Goal: Task Accomplishment & Management: Manage account settings

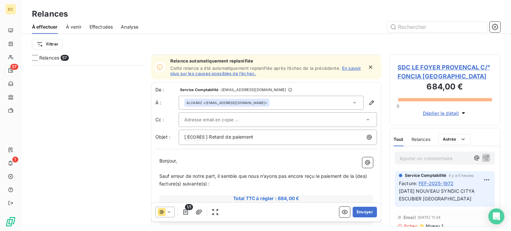
scroll to position [66, 0]
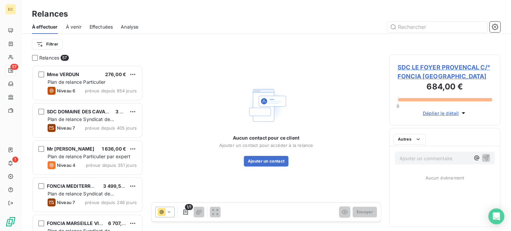
scroll to position [161, 106]
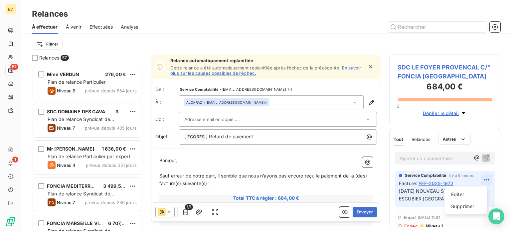
click at [481, 180] on html "EC 57 1 Relances À effectuer À venir Effectuées Analyse Filtrer Relances 57 Mme…" at bounding box center [255, 115] width 511 height 231
click at [468, 196] on div "Editer" at bounding box center [465, 194] width 37 height 11
click at [421, 198] on span "09/09/25 NOUVEAU SYNDIC CITYA ESCUBIER TOULON" at bounding box center [437, 194] width 77 height 13
click at [484, 194] on icon "button" at bounding box center [487, 194] width 7 height 7
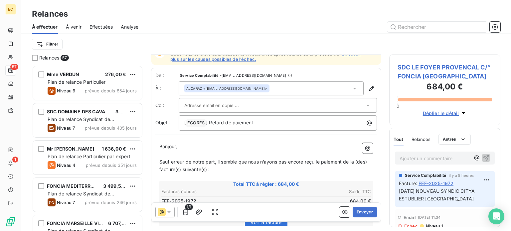
scroll to position [33, 0]
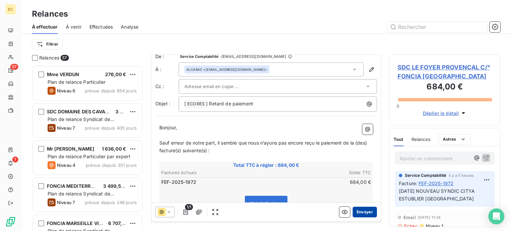
click at [359, 214] on button "Envoyer" at bounding box center [364, 212] width 24 height 11
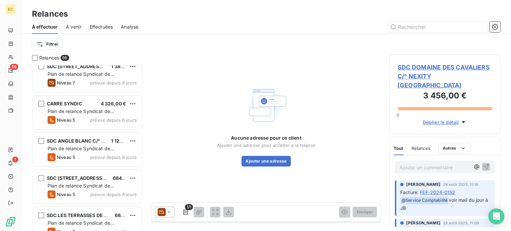
scroll to position [1629, 0]
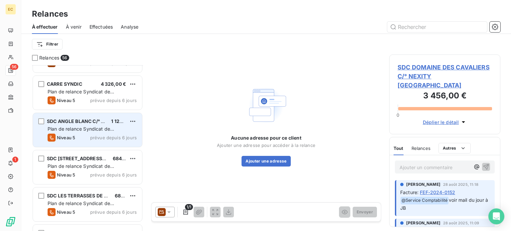
click at [93, 126] on div "Plan de relance Syndicat de copropriété" at bounding box center [92, 129] width 89 height 7
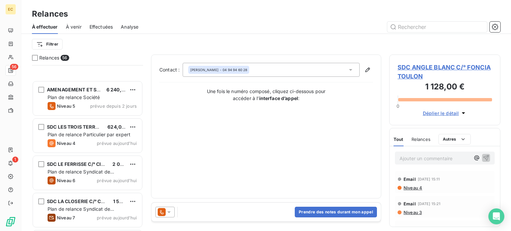
scroll to position [1919, 0]
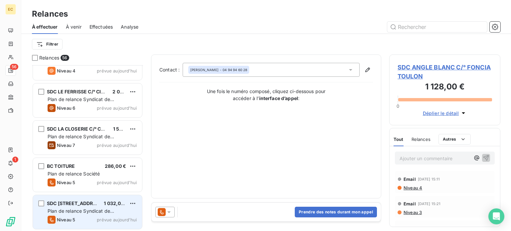
click at [91, 213] on span "Plan de relance Syndicat de copropriété" at bounding box center [81, 214] width 66 height 12
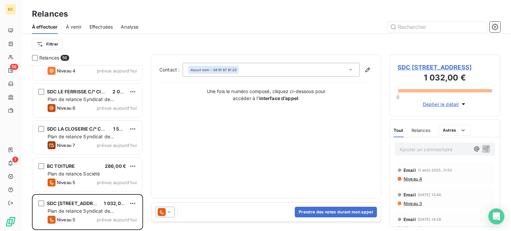
click at [407, 66] on span "SDC [STREET_ADDRESS]" at bounding box center [444, 67] width 94 height 9
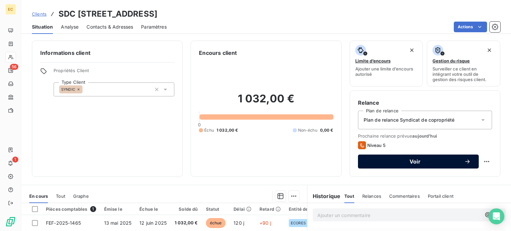
click at [380, 163] on span "Voir" at bounding box center [415, 161] width 98 height 5
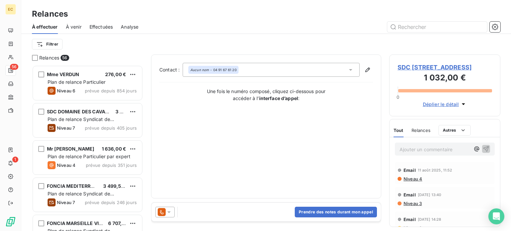
scroll to position [161, 106]
click at [315, 212] on button "Prendre des notes durant mon appel" at bounding box center [336, 212] width 82 height 11
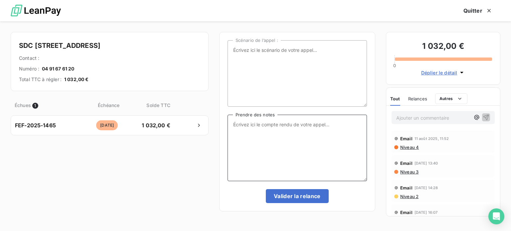
click at [243, 124] on textarea "Prendre des notes" at bounding box center [296, 148] width 139 height 66
click at [403, 149] on span "Niveau 4" at bounding box center [408, 147] width 19 height 5
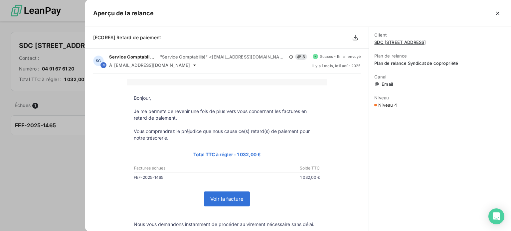
click at [497, 14] on icon "button" at bounding box center [497, 13] width 3 height 3
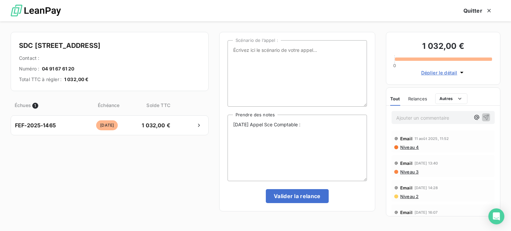
click at [406, 197] on span "Niveau 2" at bounding box center [408, 196] width 19 height 5
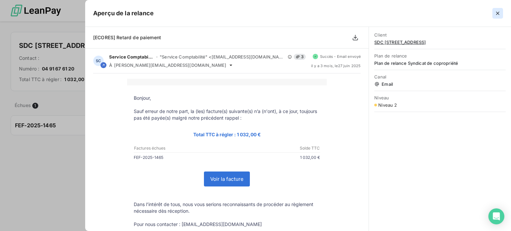
click at [498, 13] on icon "button" at bounding box center [497, 13] width 7 height 7
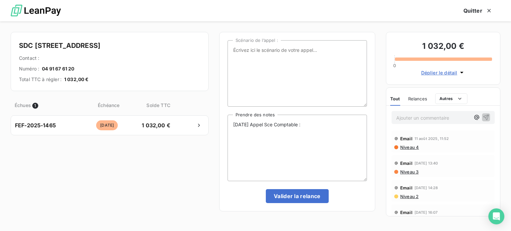
click at [404, 198] on span "Niveau 2" at bounding box center [408, 196] width 19 height 5
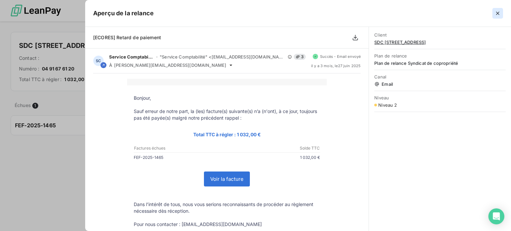
click at [498, 14] on icon "button" at bounding box center [497, 13] width 3 height 3
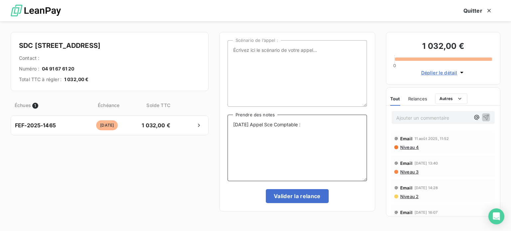
click at [317, 123] on textarea "10/09/25 Appel Sce Comptable :" at bounding box center [296, 148] width 139 height 66
click at [318, 122] on textarea "10/09/25 Appel Sce Comptable :" at bounding box center [296, 148] width 139 height 66
click at [242, 129] on textarea "10/09/25 Appel Sce Comptable : pas D'argent dans la coprpo IDEM POUR FEF-2024-3…" at bounding box center [296, 148] width 139 height 66
drag, startPoint x: 311, startPoint y: 130, endPoint x: 234, endPoint y: 125, distance: 77.6
click at [234, 125] on textarea "[DATE] Appel Sce Comptable : pas D'argent dans la copro IDEM POUR FEF-2024-3365" at bounding box center [296, 148] width 139 height 66
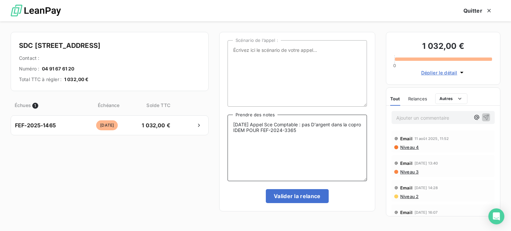
click at [283, 150] on textarea "[DATE] Appel Sce Comptable : pas D'argent dans la copro IDEM POUR FEF-2024-3365" at bounding box center [296, 148] width 139 height 66
drag, startPoint x: 232, startPoint y: 123, endPoint x: 311, endPoint y: 133, distance: 79.0
click at [311, 133] on textarea "[DATE] Appel Sce Comptable : pas D'argent dans la copro IDEM POUR FEF-2024-3365" at bounding box center [296, 148] width 139 height 66
type textarea "[DATE] Appel Sce Comptable : pas D'argent dans la copro IDEM POUR FEF-2024-3365"
click at [301, 194] on button "Valider la relance" at bounding box center [297, 196] width 63 height 14
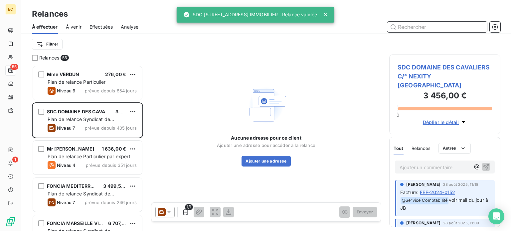
click at [102, 26] on span "Effectuées" at bounding box center [101, 27] width 24 height 7
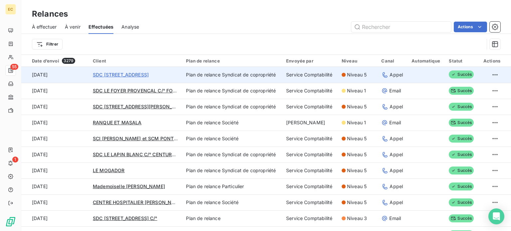
click at [128, 76] on span "SDC [STREET_ADDRESS]" at bounding box center [121, 75] width 56 height 6
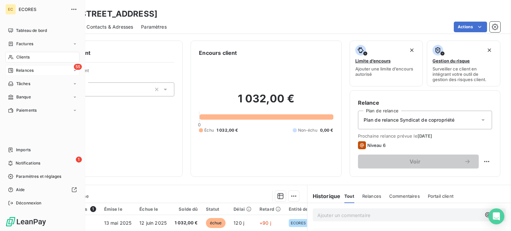
click at [26, 71] on span "Relances" at bounding box center [25, 70] width 18 height 6
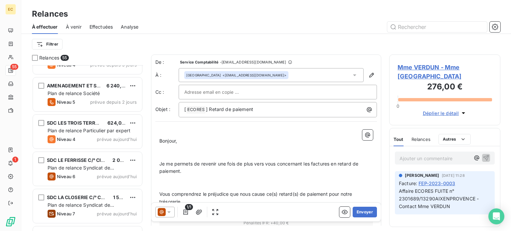
scroll to position [1882, 0]
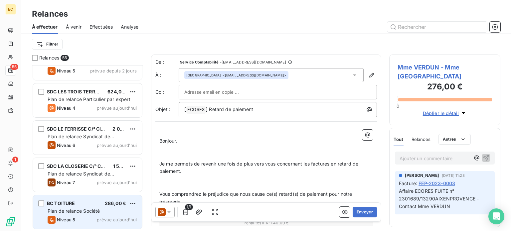
click at [92, 206] on div "BC TOITURE 286,00 €" at bounding box center [92, 203] width 89 height 6
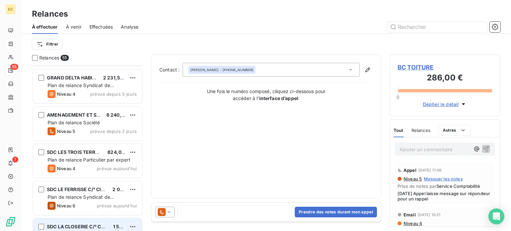
scroll to position [1815, 0]
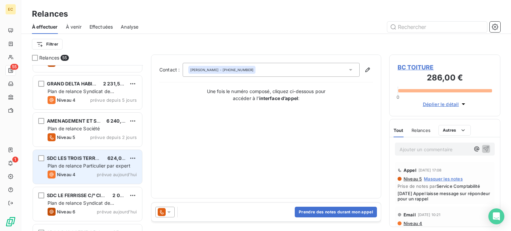
click at [83, 163] on span "Plan de relance Particulier par expert" at bounding box center [89, 166] width 83 height 6
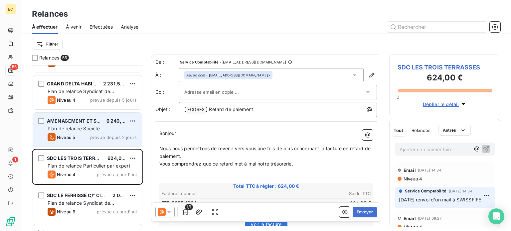
click at [82, 133] on div "AMENAGEMENT ET SERVICES 6 240,00 € Plan de relance Société Niveau 5 prévue depu…" at bounding box center [87, 130] width 109 height 34
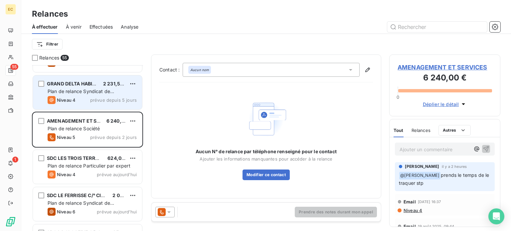
click at [86, 93] on span "Plan de relance Syndicat de copropriété" at bounding box center [81, 94] width 66 height 12
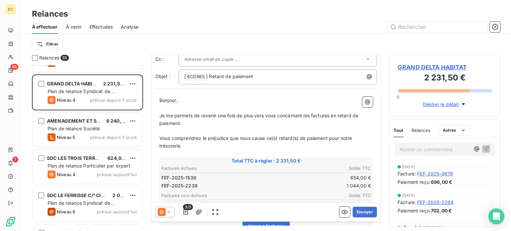
scroll to position [66, 0]
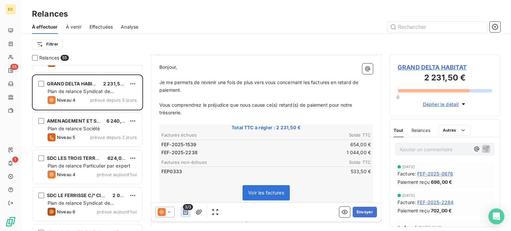
click at [186, 212] on icon "button" at bounding box center [185, 212] width 7 height 7
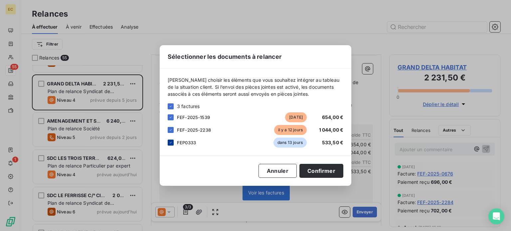
click at [169, 143] on icon at bounding box center [171, 143] width 4 height 4
click at [322, 175] on button "Confirmer" at bounding box center [321, 171] width 44 height 14
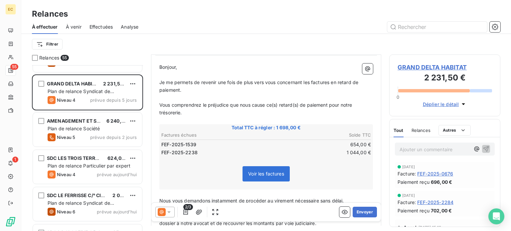
click at [402, 70] on span "GRAND DELTA HABITAT" at bounding box center [444, 67] width 94 height 9
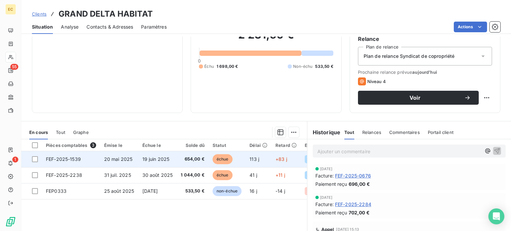
scroll to position [66, 0]
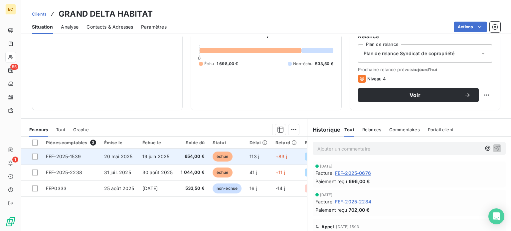
click at [72, 160] on td "FEF-2025-1539" at bounding box center [71, 157] width 58 height 16
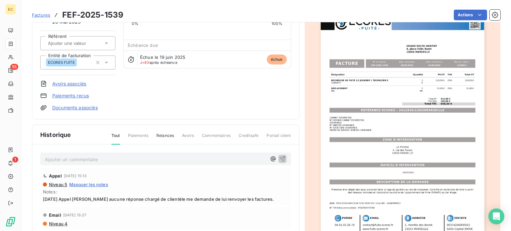
scroll to position [67, 0]
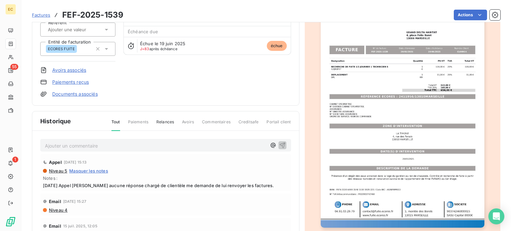
click at [355, 115] on img "button" at bounding box center [402, 111] width 164 height 231
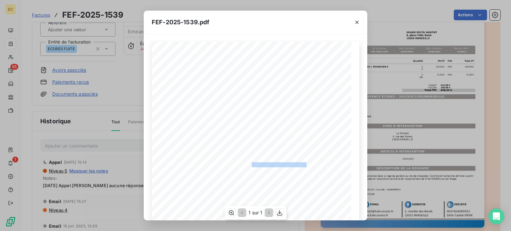
drag, startPoint x: 303, startPoint y: 165, endPoint x: 249, endPoint y: 165, distance: 54.5
click at [249, 165] on span "RÉFÉRENCE ECORES : 2411956/13010MARSEILLE" at bounding box center [255, 163] width 102 height 3
copy span "2411956/13010MARSEILLE"
click at [354, 22] on icon "button" at bounding box center [356, 22] width 7 height 7
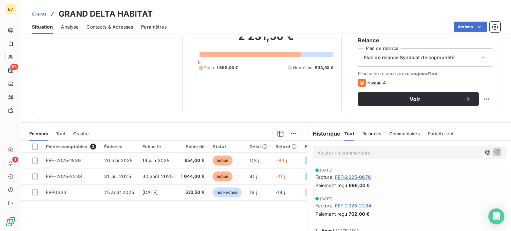
scroll to position [66, 0]
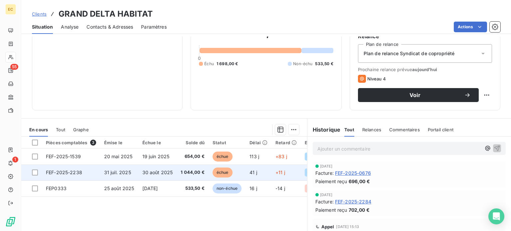
click at [108, 173] on span "31 juil. 2025" at bounding box center [117, 173] width 27 height 6
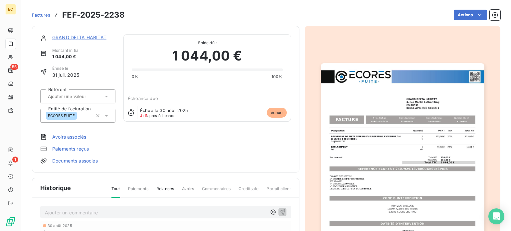
click at [95, 162] on link "Documents associés" at bounding box center [75, 161] width 46 height 7
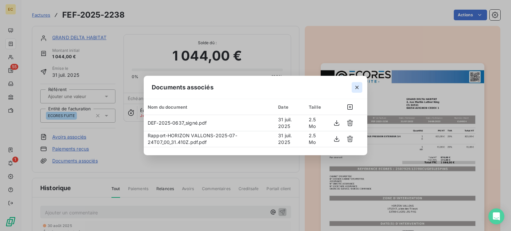
click at [355, 85] on icon "button" at bounding box center [356, 87] width 7 height 7
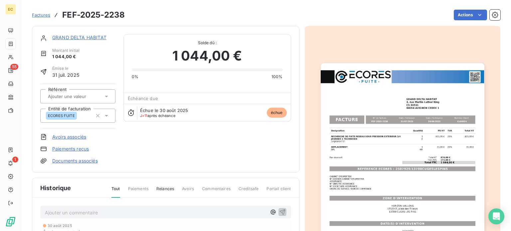
click at [398, 132] on img "button" at bounding box center [402, 178] width 164 height 231
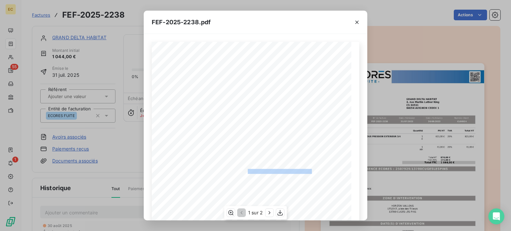
drag, startPoint x: 308, startPoint y: 171, endPoint x: 244, endPoint y: 170, distance: 63.2
click at [244, 170] on span "RÉFÉRENCE ECORES : 2507929/13780CUGESLESPINS" at bounding box center [255, 170] width 111 height 3
copy span "2507929/13780CUGESLESPINS"
click at [358, 21] on icon "button" at bounding box center [356, 22] width 7 height 7
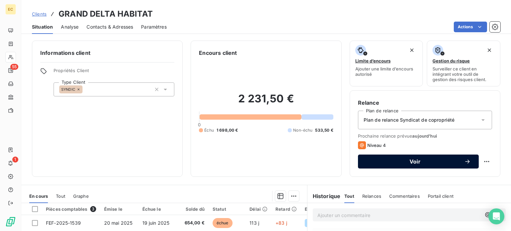
click at [394, 159] on span "Voir" at bounding box center [415, 161] width 98 height 5
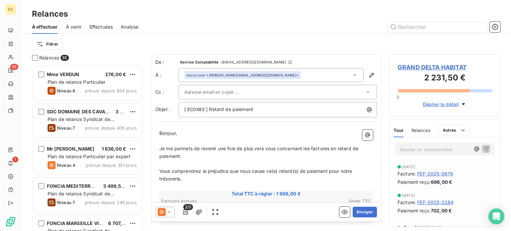
scroll to position [161, 106]
click at [228, 90] on input "text" at bounding box center [219, 92] width 71 height 10
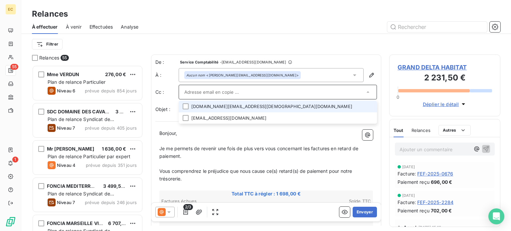
paste input "bernadette.olindo@granddelta.fr"
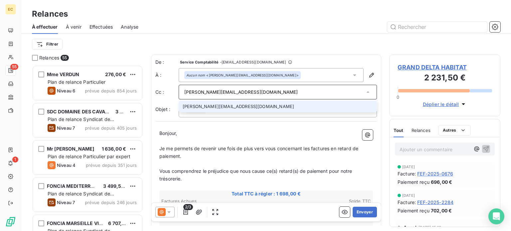
type input "bernadette.olindo@granddelta.fr"
click at [234, 107] on li "bernadette.olindo@granddelta.fr" at bounding box center [278, 107] width 198 height 12
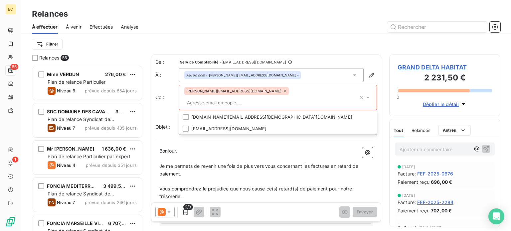
click at [307, 131] on div "De : Service Comptabilité - rappels@leanpay.io À : Aucun nom <arnaud.dewitte@gr…" at bounding box center [266, 233] width 230 height 356
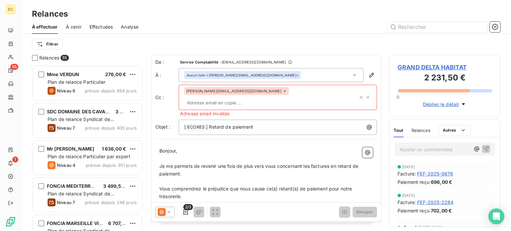
click at [261, 98] on input "text" at bounding box center [222, 103] width 77 height 10
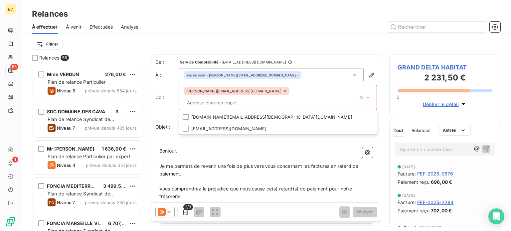
click at [283, 92] on icon at bounding box center [285, 91] width 4 height 4
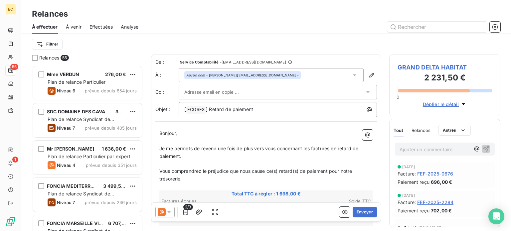
paste input "bernadette.olindo@granddelta.fr"
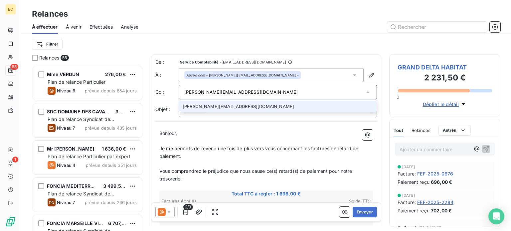
type input "bernadette.olindo@granddelta.fr"
click at [235, 109] on li "bernadette.olindo@granddelta.fr" at bounding box center [278, 107] width 198 height 12
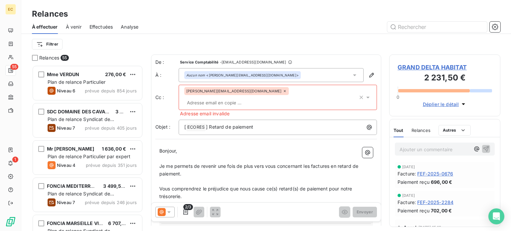
click at [359, 96] on icon "button" at bounding box center [360, 97] width 3 height 3
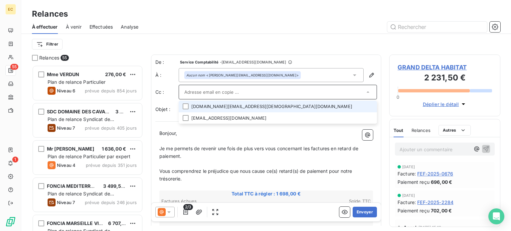
paste input "bernadette.olindo@granddelta.fr"
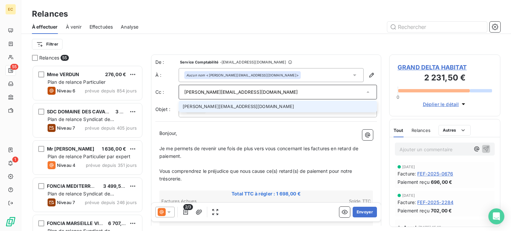
type input "bernadette.olindo@granddelta.fr"
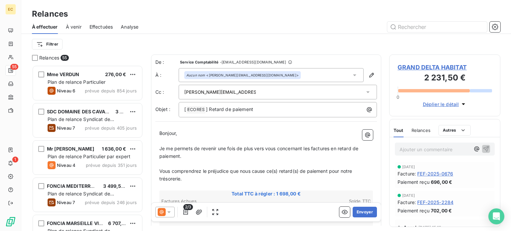
click at [255, 41] on div "Filtrer" at bounding box center [266, 44] width 468 height 13
click at [423, 66] on span "GRAND DELTA HABITAT" at bounding box center [444, 67] width 94 height 9
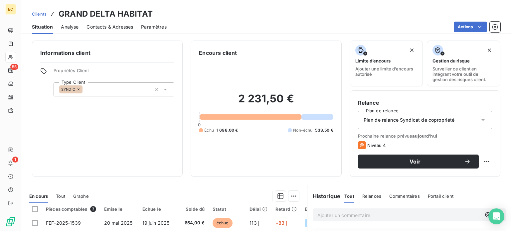
click at [106, 27] on span "Contacts & Adresses" at bounding box center [109, 27] width 47 height 7
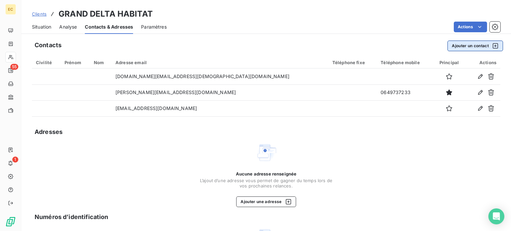
click at [448, 48] on button "Ajouter un contact" at bounding box center [475, 46] width 56 height 11
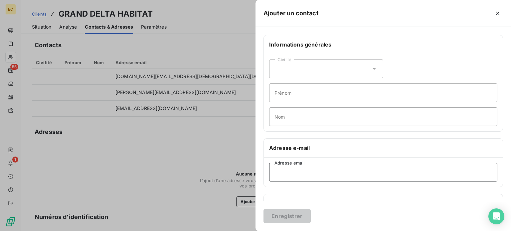
paste input "mounia.maria@granddelta.fr"
click at [273, 170] on input "mounia.maria@granddelta.fr" at bounding box center [383, 172] width 228 height 19
type input "mounia.maria@granddelta.fr"
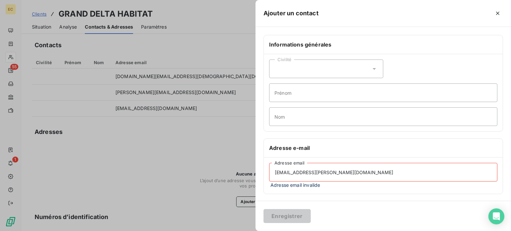
click at [175, 142] on div at bounding box center [255, 115] width 511 height 231
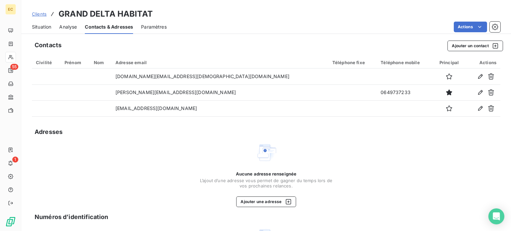
click at [45, 27] on span "Situation" at bounding box center [41, 27] width 19 height 7
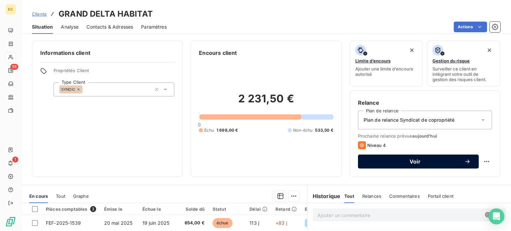
click at [384, 160] on span "Voir" at bounding box center [415, 161] width 98 height 5
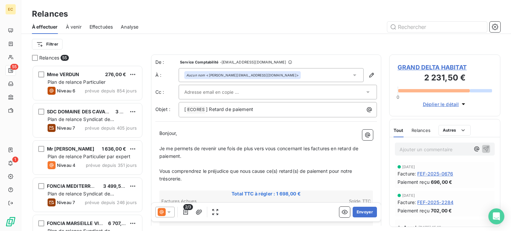
scroll to position [161, 106]
paste input "mounia.maria@granddelta.fr"
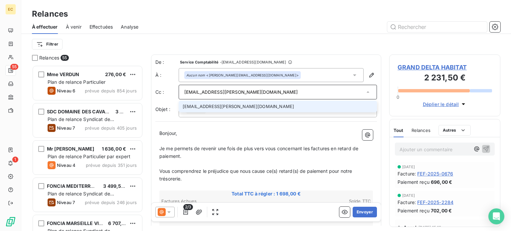
type input "mounia.maria@granddelta.fr"
click at [219, 109] on li "mounia.maria@granddelta.fr" at bounding box center [278, 107] width 198 height 12
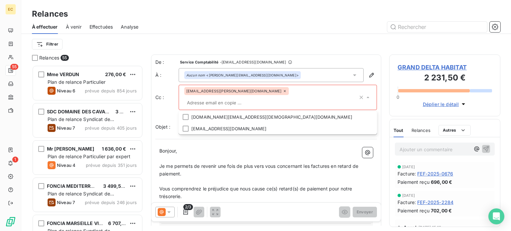
click at [353, 75] on icon at bounding box center [354, 75] width 3 height 2
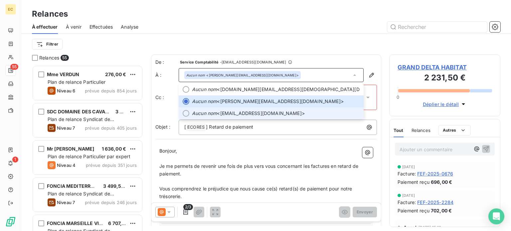
click at [259, 112] on span "Aucun nom <factures.fournisseurs@granddelta.fr>" at bounding box center [276, 113] width 168 height 7
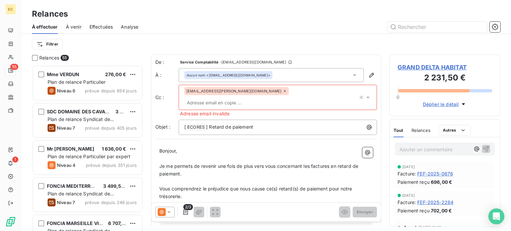
click at [283, 91] on icon at bounding box center [285, 91] width 4 height 4
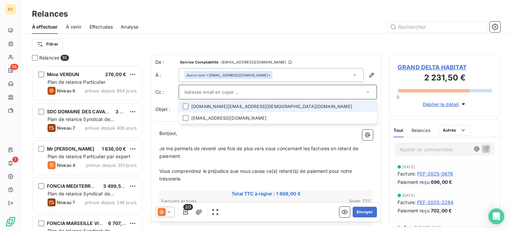
paste input "mounia.maria@granddelta.fr"
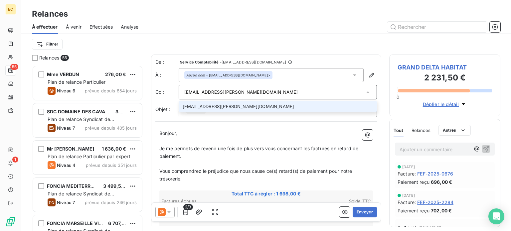
click at [294, 31] on div at bounding box center [323, 27] width 354 height 11
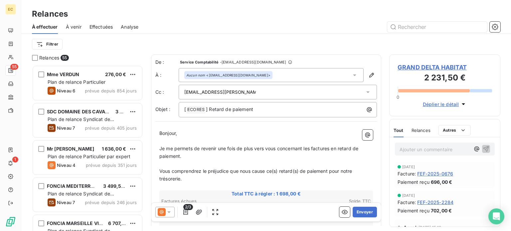
click at [251, 93] on div "mounia.maria@granddelta.fr" at bounding box center [274, 92] width 180 height 10
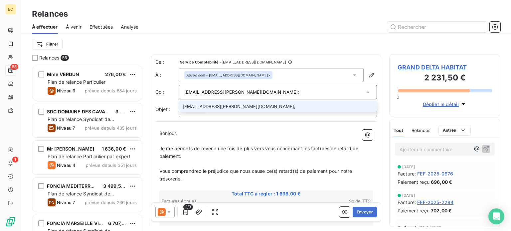
paste input "bernadette.olindo@granddelta.fr"
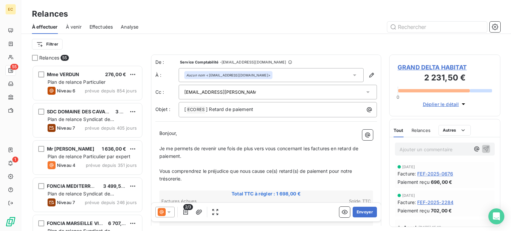
click at [253, 91] on div "mounia.maria@granddelta.fr;bernadette.olindo@granddelta.fr" at bounding box center [274, 92] width 180 height 10
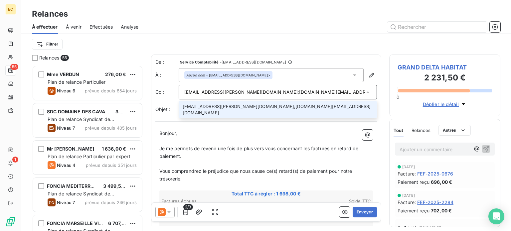
click at [333, 92] on input "mounia.maria@granddelta.fr;bernadette.olindo@granddelta.fr" at bounding box center [274, 92] width 180 height 10
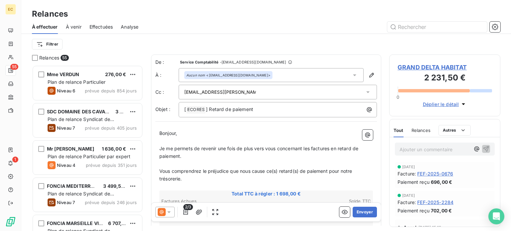
click at [286, 89] on div "mounia.maria@granddelta.fr;bernadette.olindo@granddelta.fr" at bounding box center [274, 92] width 180 height 10
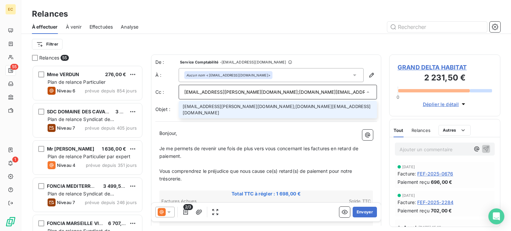
click at [247, 92] on input "mounia.maria@granddelta.fr;bernadette.olindo@granddelta.fr" at bounding box center [274, 92] width 180 height 10
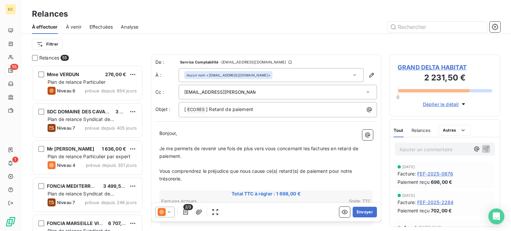
click at [246, 92] on div "mounia.maria@granddelta.fr;bernadette.olindo@granddelta.fr" at bounding box center [274, 92] width 180 height 10
type input "mounia.maria@granddelta.fr;bernadette.olindo@granddelta.fr"
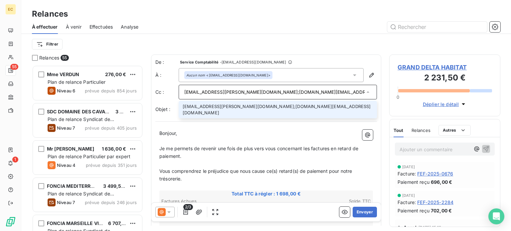
click at [253, 109] on li "mounia.maria@granddelta.fr;bernadette.olindo@granddelta.fr" at bounding box center [278, 110] width 198 height 18
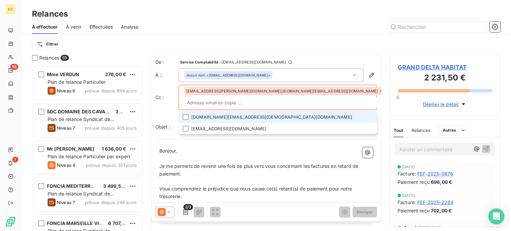
click at [237, 91] on span "mounia.maria@granddelta.fr;bernadette.olindo@granddelta.fr" at bounding box center [281, 91] width 191 height 4
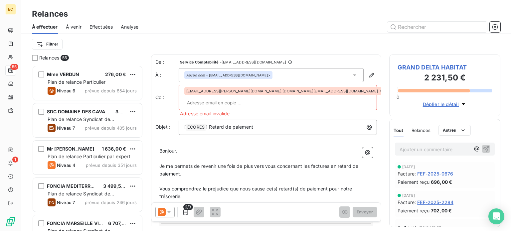
click at [237, 91] on span "mounia.maria@granddelta.fr;bernadette.olindo@granddelta.fr" at bounding box center [281, 91] width 191 height 4
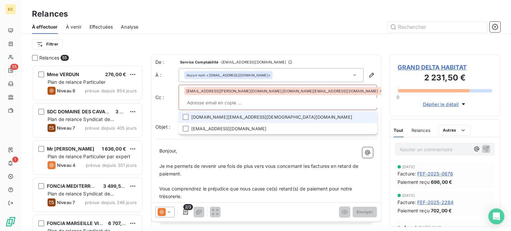
click at [380, 90] on icon at bounding box center [381, 91] width 2 height 2
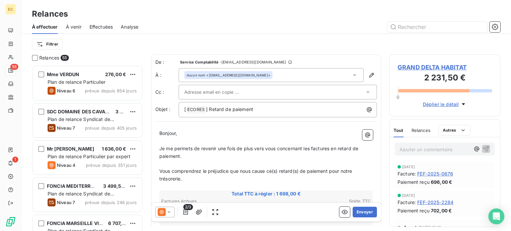
paste input "bernadette.olindo@granddelta.fr"
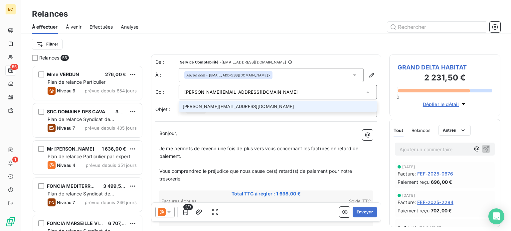
type input "bernadette.olindo@granddelta.fr"
click at [237, 107] on li "bernadette.olindo@granddelta.fr" at bounding box center [278, 107] width 198 height 12
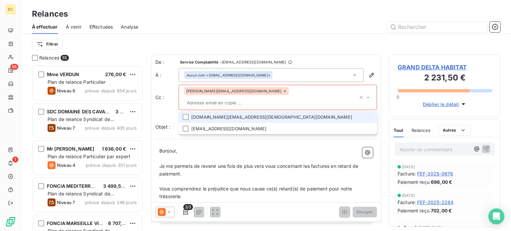
click at [283, 92] on icon at bounding box center [285, 91] width 4 height 4
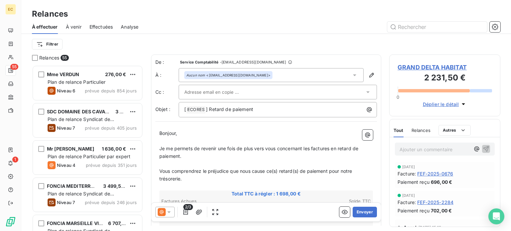
paste input "bernadette.olindo@granddelta.fr"
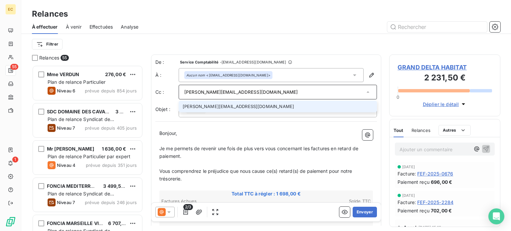
click at [298, 34] on div "Filtrer" at bounding box center [266, 44] width 468 height 21
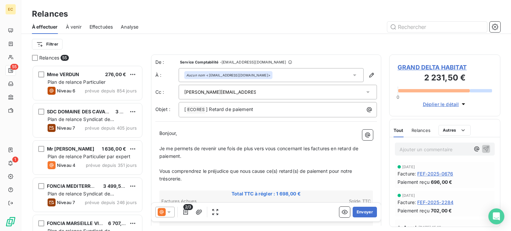
click at [298, 34] on div "Filtrer" at bounding box center [266, 44] width 468 height 21
click at [266, 105] on div "[ ECORES ﻿ ] Retard de paiement" at bounding box center [277, 108] width 193 height 9
click at [245, 90] on div "bernadette.olindo@granddelta.fr" at bounding box center [274, 92] width 180 height 10
type input "bernadette.olindo@granddelta.fr"
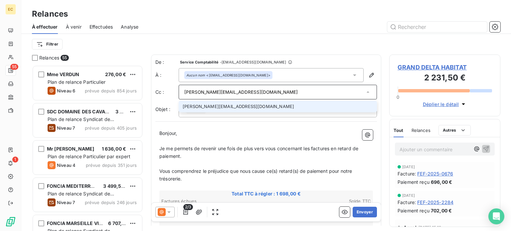
click at [247, 104] on li "bernadette.olindo@granddelta.fr" at bounding box center [278, 107] width 198 height 12
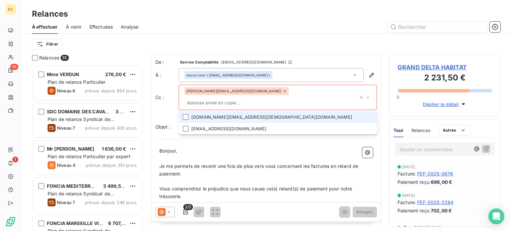
click at [277, 98] on input "text" at bounding box center [271, 103] width 174 height 10
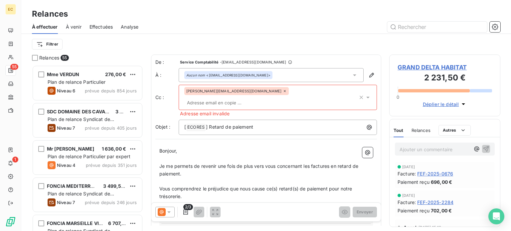
paste input "mounia.maria@granddelta.fr"
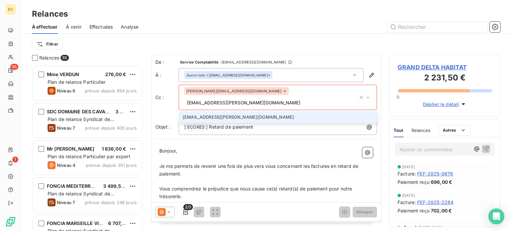
type input "mounia.maria@granddelta.fr"
click at [265, 111] on li "mounia.maria@granddelta.fr" at bounding box center [278, 117] width 198 height 12
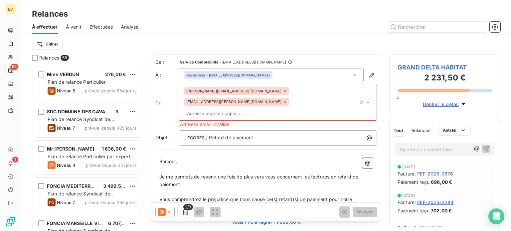
click at [359, 101] on icon "button" at bounding box center [360, 102] width 3 height 3
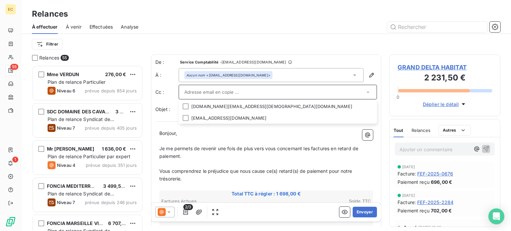
click at [409, 69] on span "GRAND DELTA HABITAT" at bounding box center [444, 67] width 94 height 9
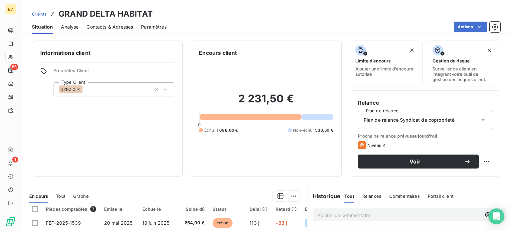
drag, startPoint x: 115, startPoint y: 21, endPoint x: 117, endPoint y: 28, distance: 7.5
click at [117, 27] on div "Contacts & Adresses" at bounding box center [109, 27] width 47 height 14
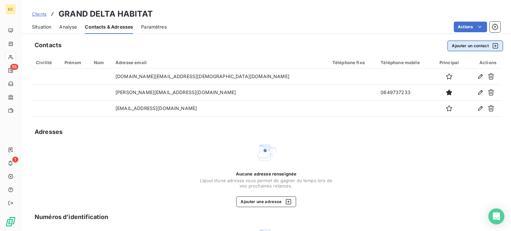
click at [447, 46] on button "Ajouter un contact" at bounding box center [475, 46] width 56 height 11
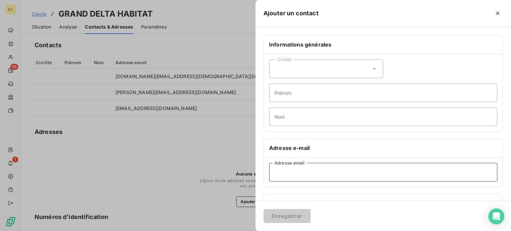
paste input "mounia.maria@granddelta.fr"
type input "mounia.maria@granddelta.fr"
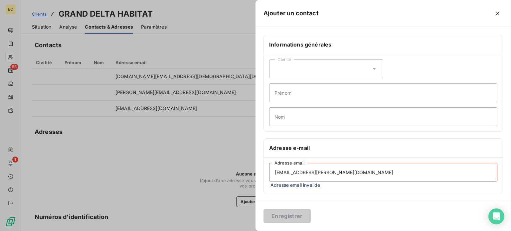
drag, startPoint x: 348, startPoint y: 171, endPoint x: 345, endPoint y: 175, distance: 4.8
click at [345, 175] on input "mounia.maria@granddelta.fr" at bounding box center [383, 172] width 228 height 19
click at [159, 144] on div at bounding box center [255, 115] width 511 height 231
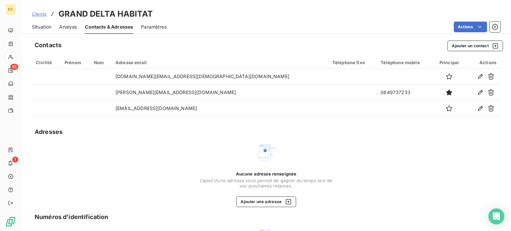
click at [47, 27] on span "Situation" at bounding box center [41, 27] width 19 height 7
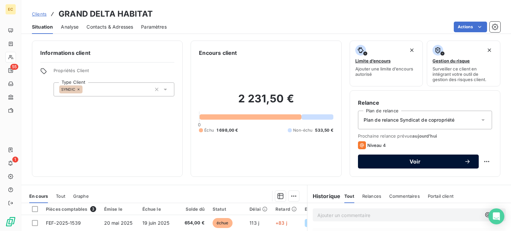
click at [412, 162] on span "Voir" at bounding box center [415, 161] width 98 height 5
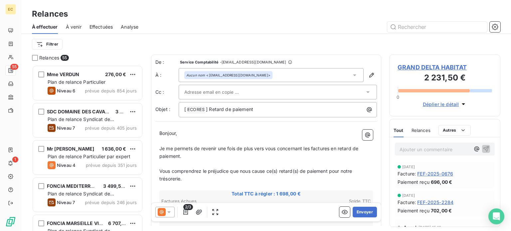
scroll to position [161, 106]
paste input "Mounia.MARIA@granddelta.fr"
click at [217, 141] on p "﻿" at bounding box center [265, 141] width 213 height 8
click at [246, 94] on div "Mounia.MARIA@granddelta.fr" at bounding box center [274, 92] width 180 height 10
type input "Mounia.MARIA@granddelta.fr"
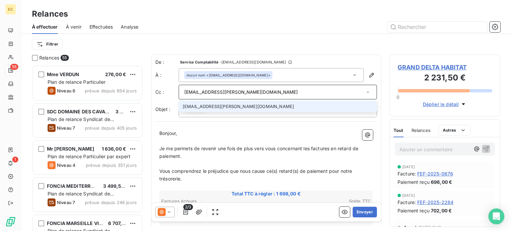
click at [256, 107] on li "Mounia.MARIA@granddelta.fr" at bounding box center [278, 107] width 198 height 12
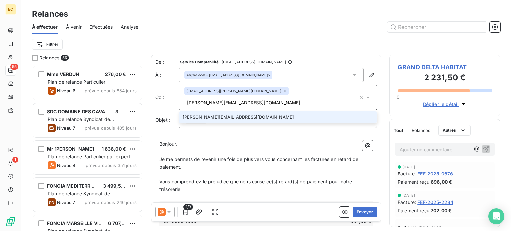
type input "bernadette.olindo@granddelta.fr"
click at [283, 111] on li "bernadette.olindo@granddelta.fr" at bounding box center [278, 117] width 198 height 12
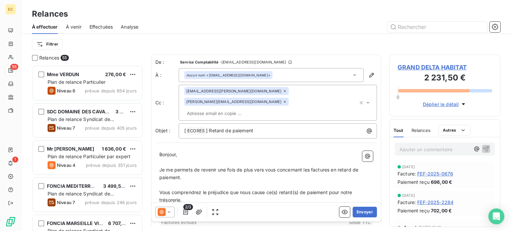
click at [285, 159] on p "﻿" at bounding box center [265, 163] width 213 height 8
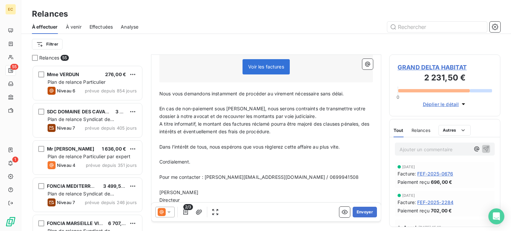
scroll to position [204, 0]
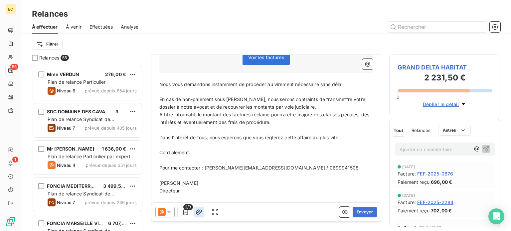
click at [200, 212] on icon "button" at bounding box center [198, 212] width 7 height 7
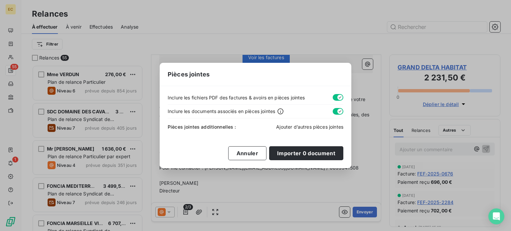
click at [287, 126] on span "Ajouter d’autres pièces jointes" at bounding box center [309, 127] width 67 height 6
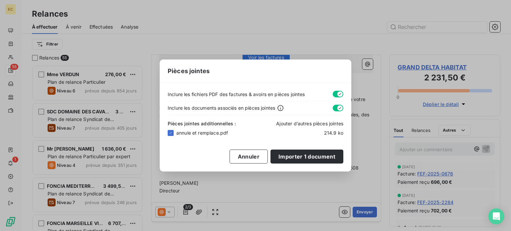
click at [294, 124] on span "Ajouter d’autres pièces jointes" at bounding box center [309, 124] width 67 height 6
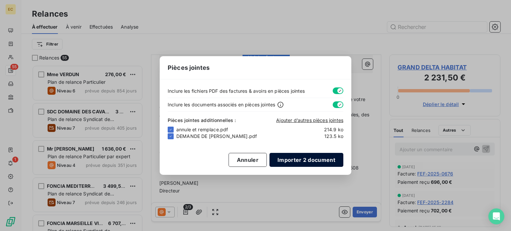
click at [286, 159] on button "Importer 2 document" at bounding box center [306, 160] width 74 height 14
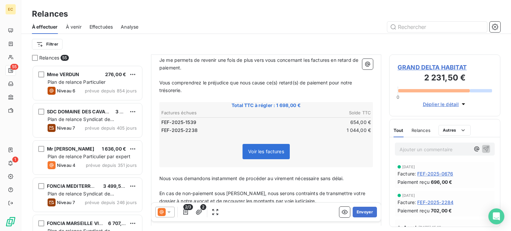
scroll to position [133, 0]
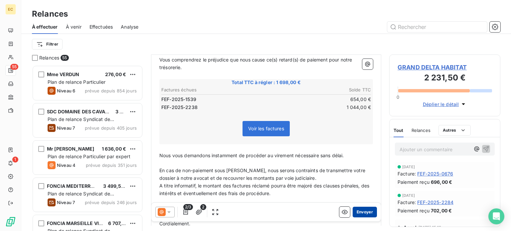
click at [360, 213] on button "Envoyer" at bounding box center [364, 212] width 24 height 11
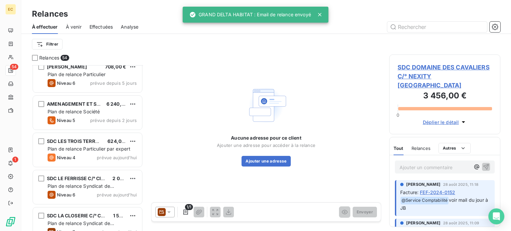
scroll to position [1845, 0]
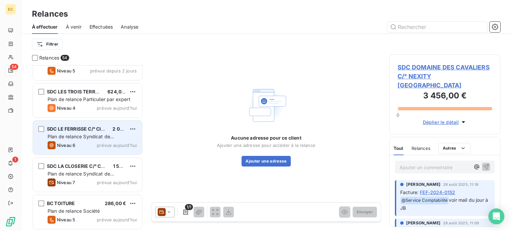
click at [89, 143] on div "Niveau 6 prévue aujourd’hui" at bounding box center [92, 145] width 89 height 8
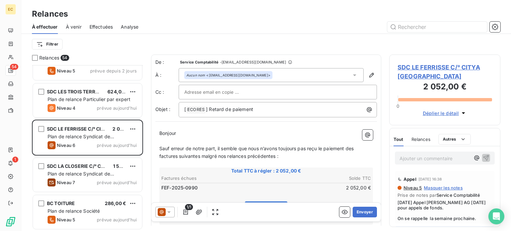
click at [292, 89] on div at bounding box center [277, 92] width 187 height 10
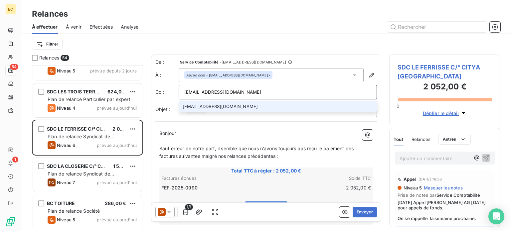
type input "cletellier@citya.com"
click at [284, 105] on li "cletellier@citya.com" at bounding box center [278, 107] width 198 height 12
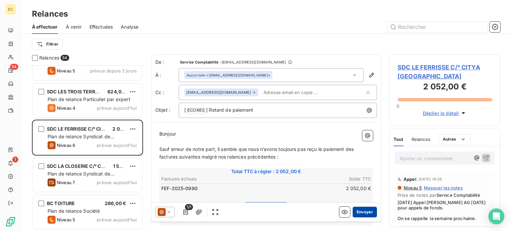
click at [358, 214] on button "Envoyer" at bounding box center [364, 212] width 24 height 11
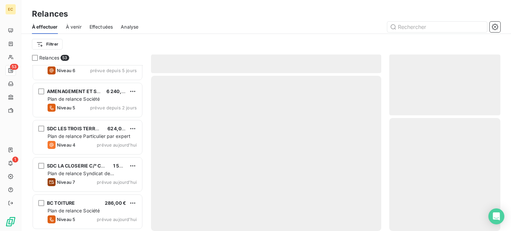
scroll to position [1807, 0]
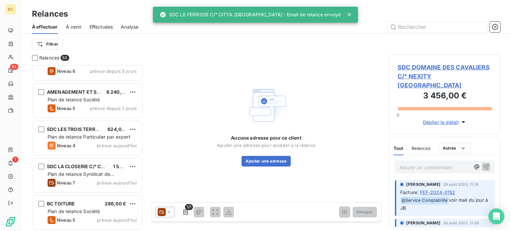
click at [100, 28] on span "Effectuées" at bounding box center [101, 27] width 24 height 7
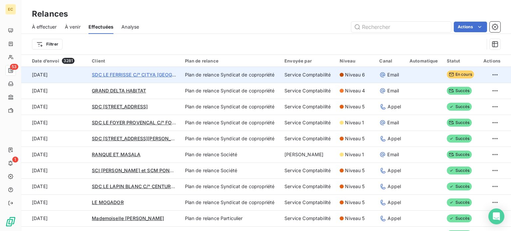
click at [114, 73] on span "SDC LE FERRISSE C/° CITYA [GEOGRAPHIC_DATA]" at bounding box center [148, 75] width 113 height 6
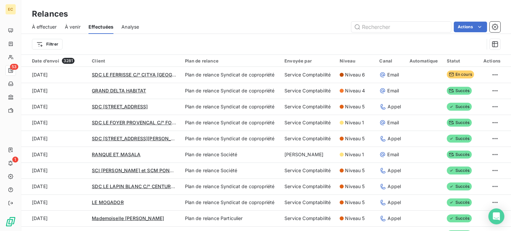
click at [37, 27] on span "À effectuer" at bounding box center [44, 27] width 25 height 7
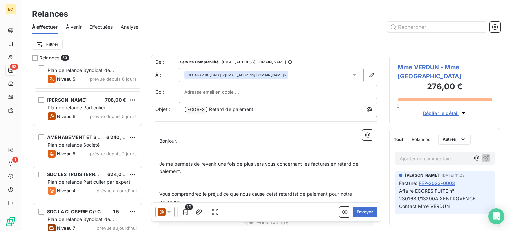
scroll to position [1808, 0]
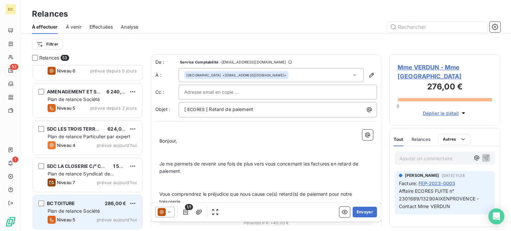
click at [69, 208] on div "Plan de relance Société" at bounding box center [92, 211] width 89 height 7
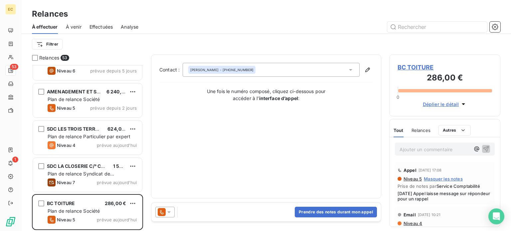
click at [411, 68] on span "BC TOITURE" at bounding box center [444, 67] width 94 height 9
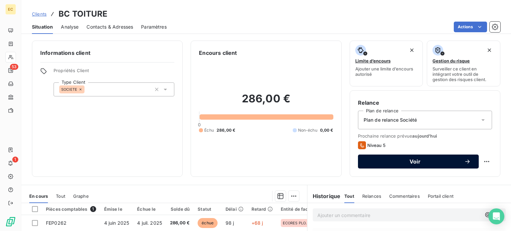
click at [388, 163] on span "Voir" at bounding box center [415, 161] width 98 height 5
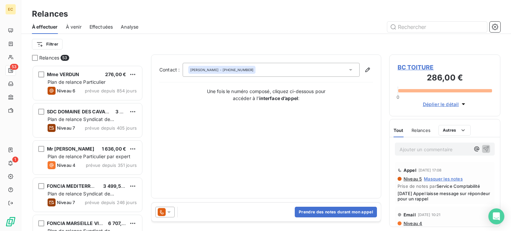
scroll to position [161, 106]
click at [168, 212] on icon at bounding box center [168, 212] width 3 height 2
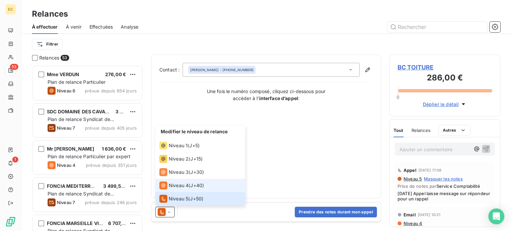
click at [169, 184] on span "Niveau 4" at bounding box center [179, 185] width 20 height 7
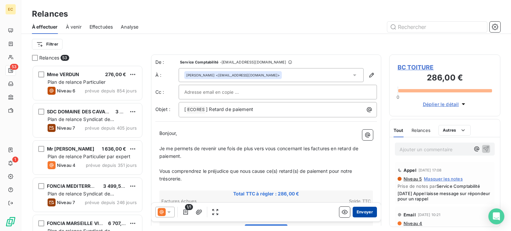
click at [361, 212] on button "Envoyer" at bounding box center [364, 212] width 24 height 11
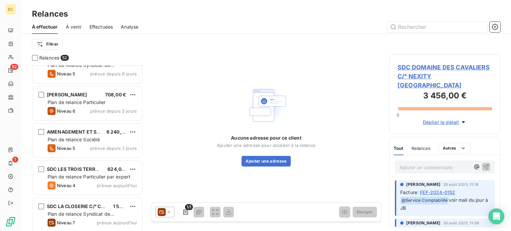
scroll to position [1770, 0]
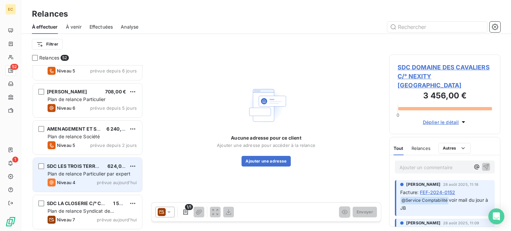
click at [85, 171] on span "Plan de relance Particulier par expert" at bounding box center [89, 174] width 83 height 6
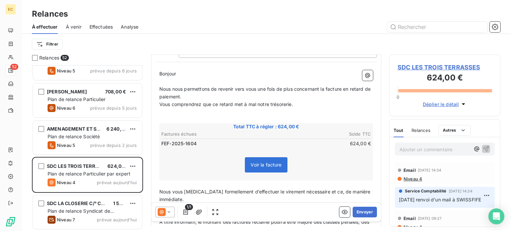
scroll to position [66, 0]
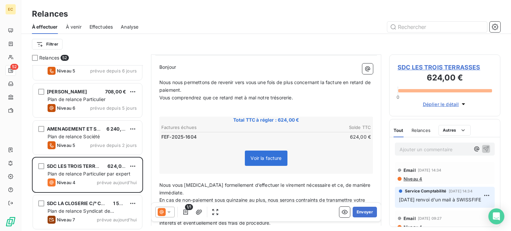
click at [424, 68] on span "SDC LES TROIS TERRASSES" at bounding box center [444, 67] width 94 height 9
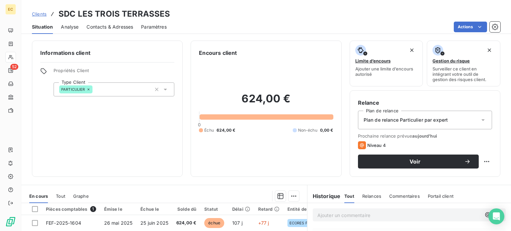
scroll to position [66, 0]
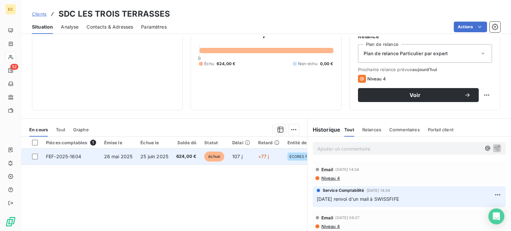
click at [135, 159] on td "26 mai 2025" at bounding box center [118, 157] width 37 height 16
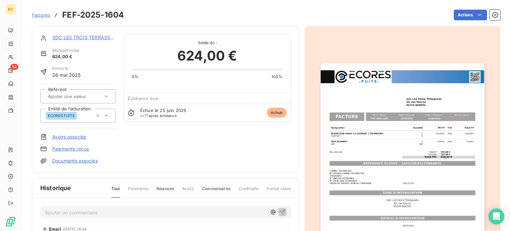
click at [390, 174] on img "button" at bounding box center [402, 178] width 164 height 231
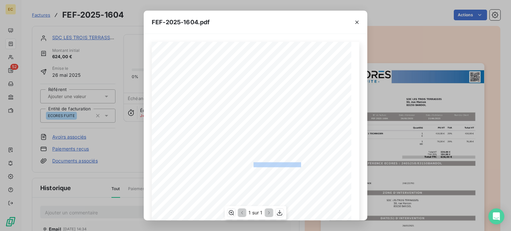
drag, startPoint x: 299, startPoint y: 164, endPoint x: 250, endPoint y: 164, distance: 49.2
click at [250, 164] on span "RÉFÉRENCE ECORES : 2405258/83150BANDOL" at bounding box center [255, 163] width 96 height 3
copy span "2405258/83150BANDO"
click at [356, 22] on icon "button" at bounding box center [356, 22] width 7 height 7
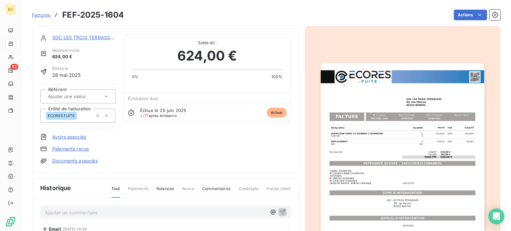
click at [81, 37] on link "SDC LES TROIS TERRASSES" at bounding box center [83, 38] width 63 height 6
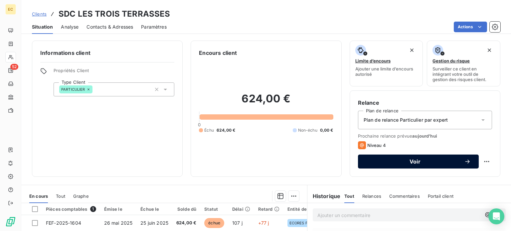
click at [379, 163] on span "Voir" at bounding box center [415, 161] width 98 height 5
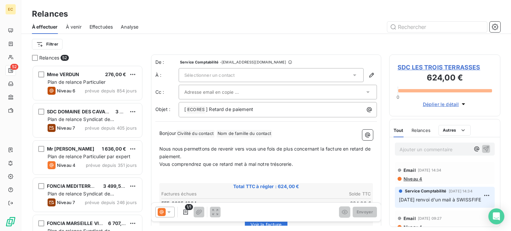
scroll to position [161, 106]
click at [168, 213] on icon at bounding box center [169, 212] width 7 height 7
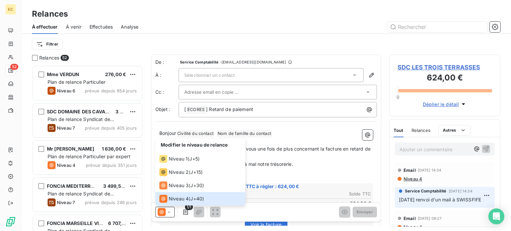
click at [348, 176] on p "﻿" at bounding box center [265, 180] width 213 height 8
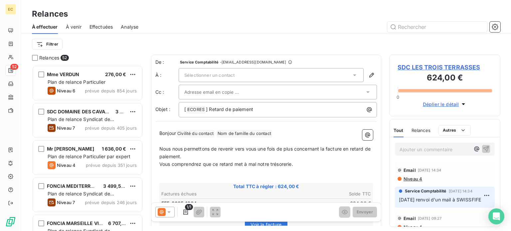
click at [410, 147] on p "Ajouter un commentaire ﻿" at bounding box center [434, 149] width 70 height 8
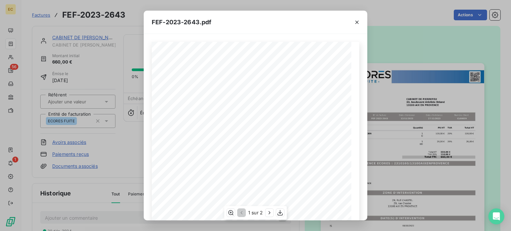
scroll to position [66, 0]
click at [354, 21] on icon "button" at bounding box center [356, 22] width 7 height 7
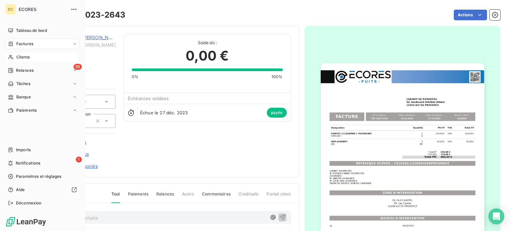
click at [24, 57] on span "Clients" at bounding box center [22, 57] width 13 height 6
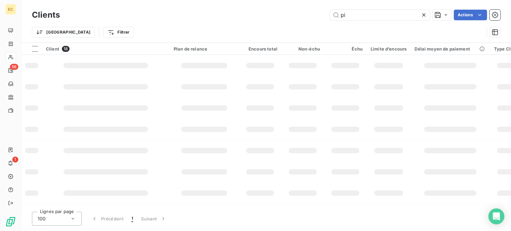
type input "p"
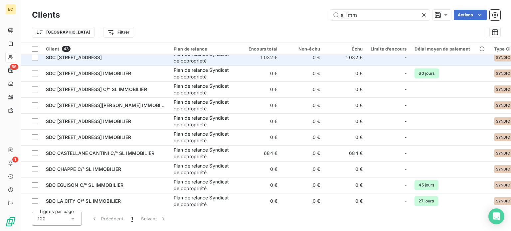
scroll to position [33, 0]
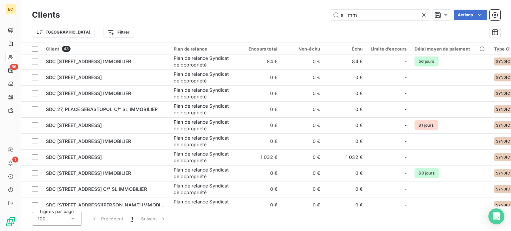
type input "sl imm"
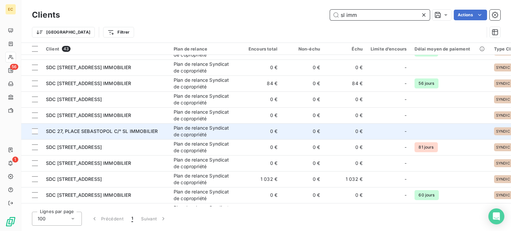
scroll to position [0, 0]
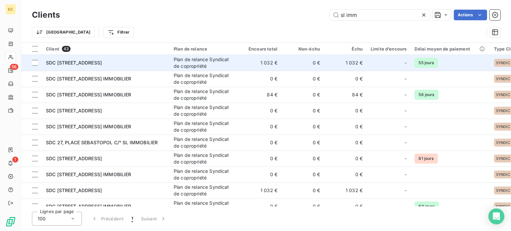
click at [103, 68] on td "SDC [STREET_ADDRESS]" at bounding box center [106, 63] width 128 height 16
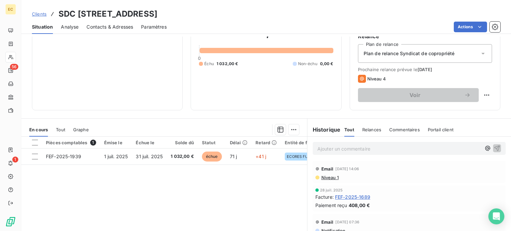
scroll to position [52, 0]
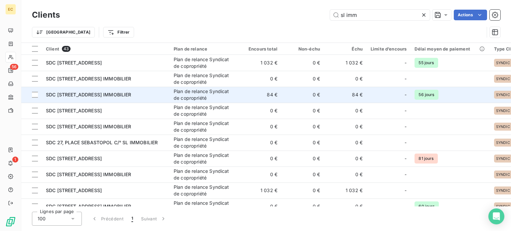
click at [113, 93] on span "SDC [STREET_ADDRESS] IMMOBILIER" at bounding box center [88, 95] width 85 height 6
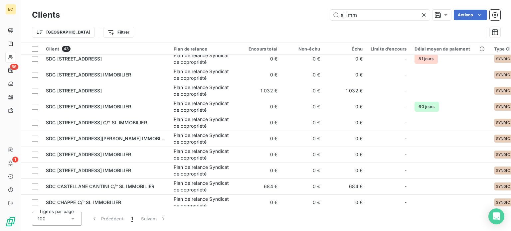
scroll to position [133, 0]
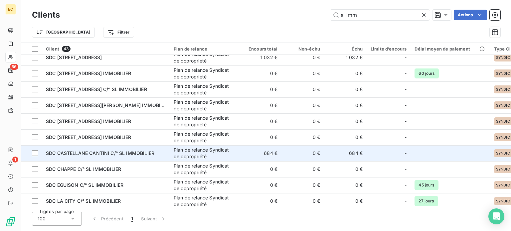
click at [95, 155] on span "SDC CASTELLANE CANTINI C/° SL IMMOBILIER" at bounding box center [100, 153] width 108 height 6
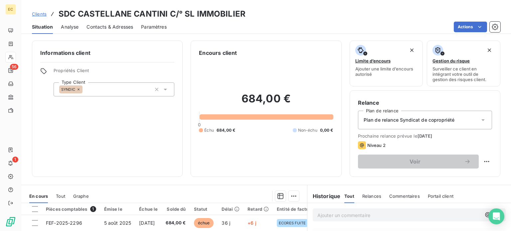
scroll to position [33, 0]
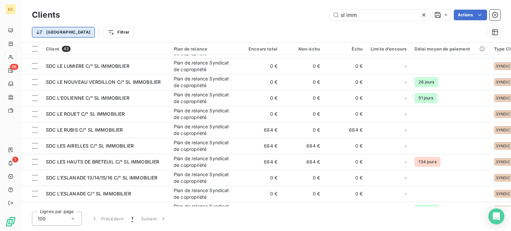
scroll to position [332, 0]
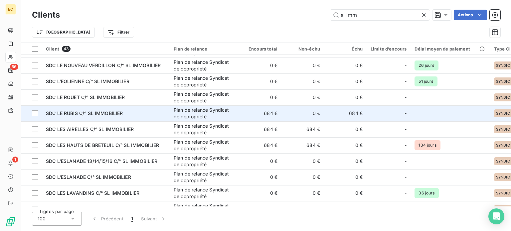
click at [78, 117] on td "SDC LE RUBIS C/° SL IMMOBILIER" at bounding box center [106, 113] width 128 height 16
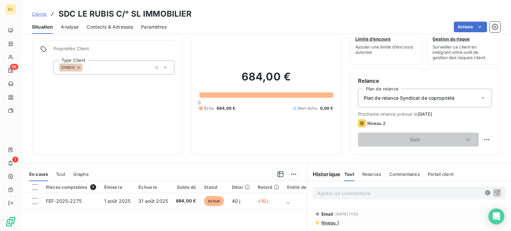
scroll to position [33, 0]
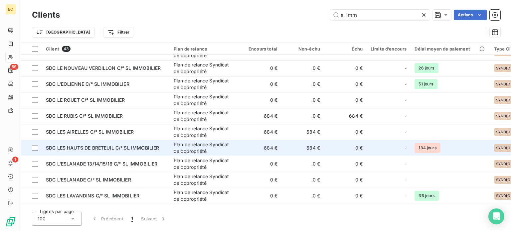
scroll to position [366, 0]
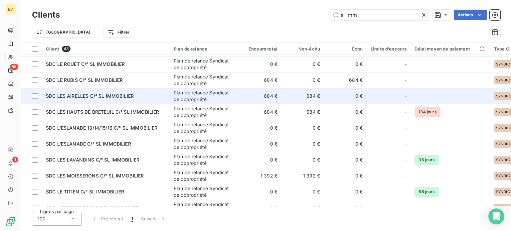
click at [75, 99] on td "SDC LES AIRELLES C/° SL IMMOBILIER" at bounding box center [106, 96] width 128 height 16
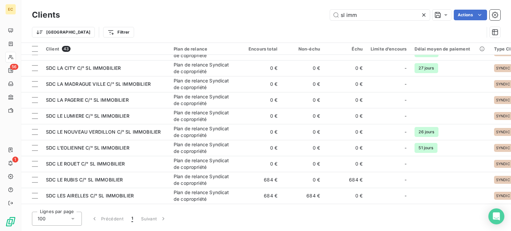
scroll to position [299, 0]
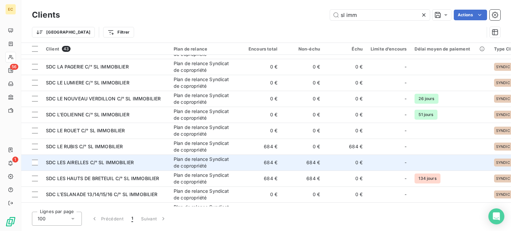
click at [125, 164] on span "SDC LES AIRELLES C/° SL IMMOBILIER" at bounding box center [90, 163] width 88 height 6
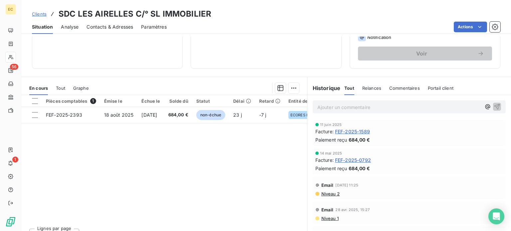
scroll to position [120, 0]
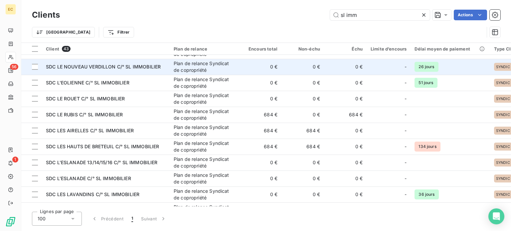
scroll to position [332, 0]
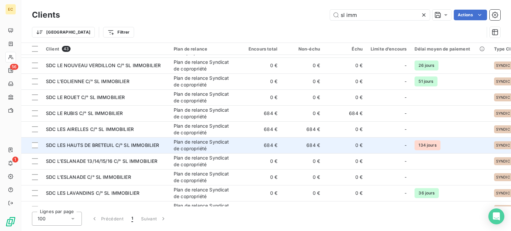
click at [87, 152] on td "SDC LES HAUTS DE BRETEUIL C/° SL IMMOBILIER" at bounding box center [106, 145] width 128 height 16
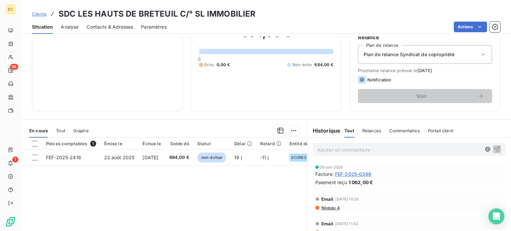
scroll to position [66, 0]
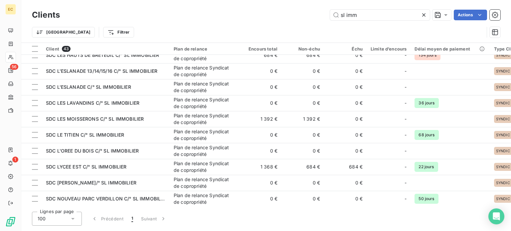
scroll to position [432, 0]
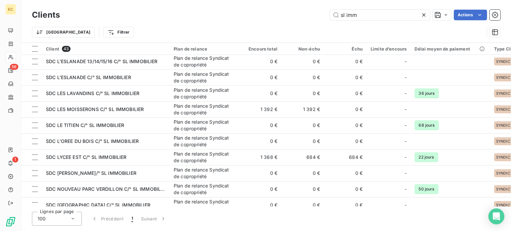
click at [82, 114] on td "SDC LES MOISSERONS C/° SL IMMOBILIER" at bounding box center [106, 109] width 128 height 16
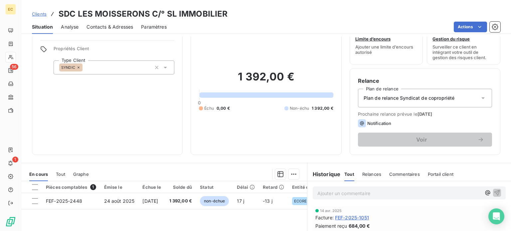
scroll to position [33, 0]
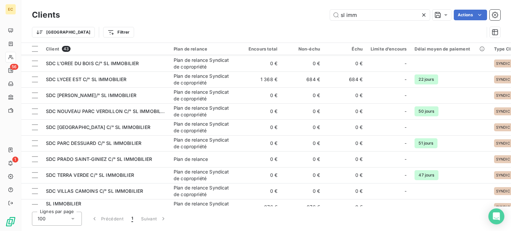
scroll to position [499, 0]
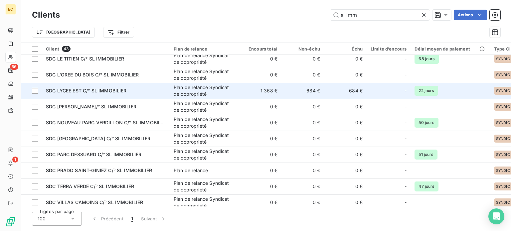
click at [117, 91] on span "SDC LYCEE EST C/° SL IMMOBILIER" at bounding box center [86, 91] width 81 height 6
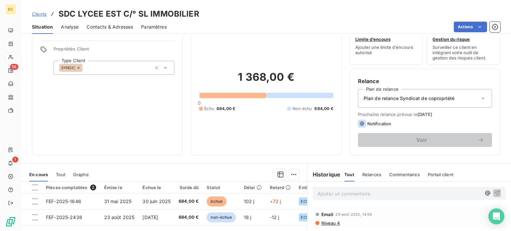
scroll to position [33, 0]
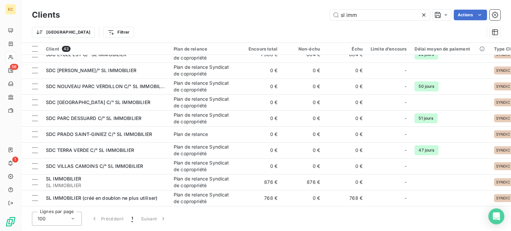
scroll to position [537, 0]
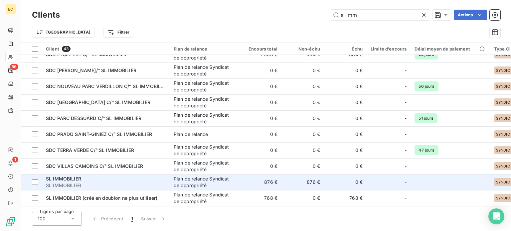
click at [118, 183] on span "SL IMMOBILIER" at bounding box center [106, 185] width 120 height 7
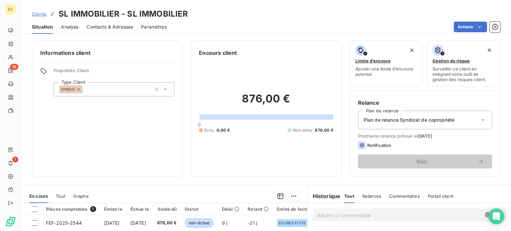
scroll to position [33, 0]
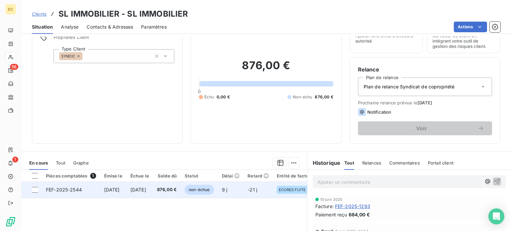
click at [113, 192] on span "[DATE]" at bounding box center [112, 190] width 16 height 6
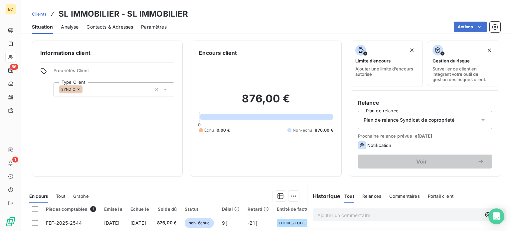
scroll to position [66, 0]
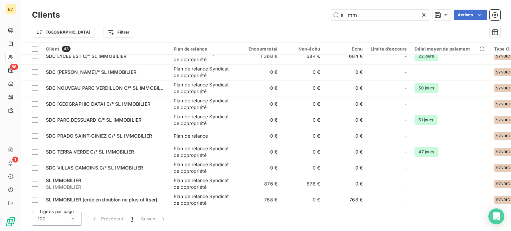
scroll to position [537, 0]
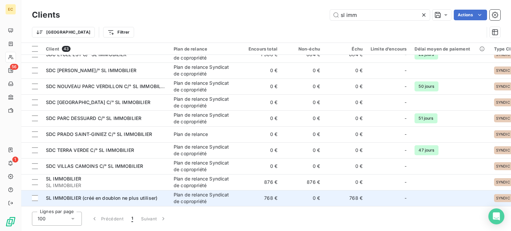
click at [106, 196] on span "SL IMMOBILIER (créé en doublon ne plus utiliser)" at bounding box center [101, 198] width 111 height 6
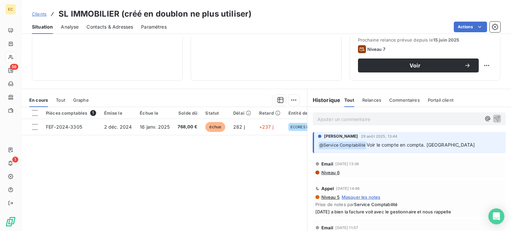
scroll to position [100, 0]
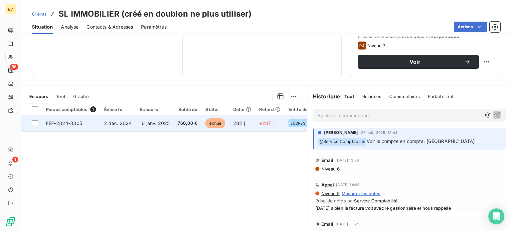
click at [130, 123] on span "2 déc. 2024" at bounding box center [118, 123] width 28 height 6
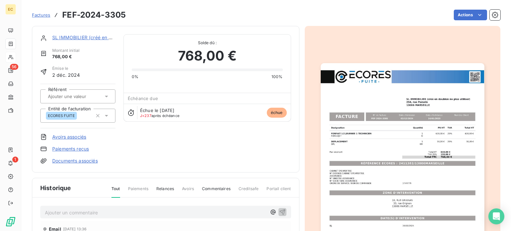
click at [448, 189] on img "button" at bounding box center [402, 178] width 164 height 231
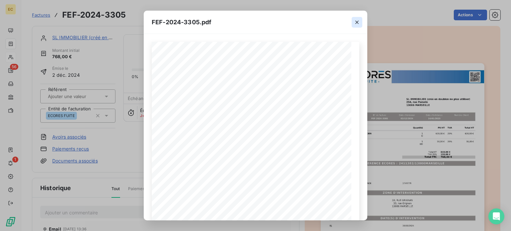
click at [356, 24] on icon "button" at bounding box center [356, 22] width 7 height 7
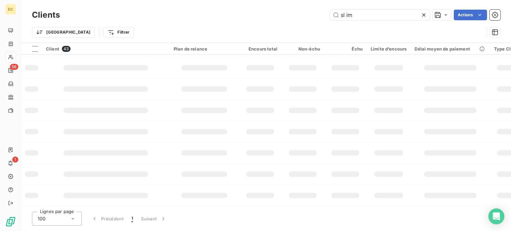
scroll to position [170, 0]
type input "s"
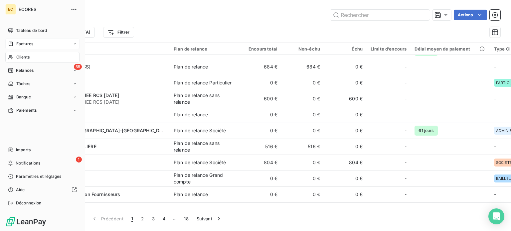
click at [21, 46] on span "Factures" at bounding box center [24, 44] width 17 height 6
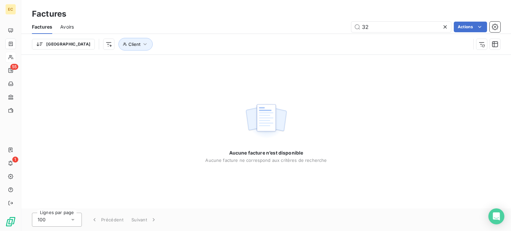
type input "3"
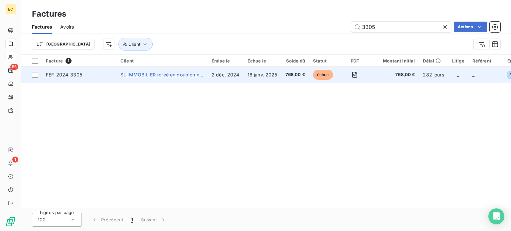
type input "3305"
click at [165, 77] on span "SL IMMOBILIER (créé en doublon ne plus utiliser)" at bounding box center [175, 75] width 111 height 6
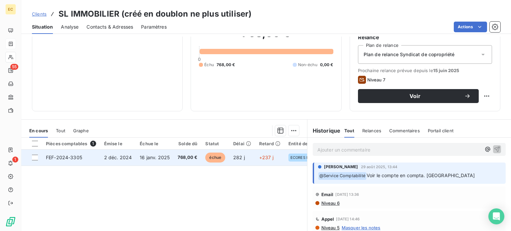
scroll to position [66, 0]
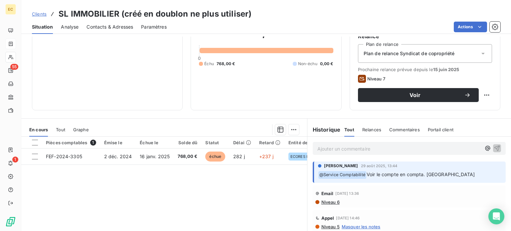
click at [320, 147] on p "Ajouter un commentaire ﻿" at bounding box center [399, 149] width 164 height 8
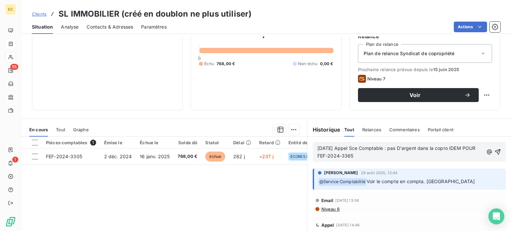
click at [364, 155] on span "[DATE] Appel Sce Comptable : pas D'argent dans la copro IDEM POUR FEF-2024-3365" at bounding box center [397, 151] width 160 height 13
click at [358, 156] on p "[DATE] Appel Sce Comptable : pas D'argent dans la copro IDEM POUR FEF-2025/" at bounding box center [399, 152] width 165 height 15
click at [494, 150] on icon "button" at bounding box center [497, 152] width 6 height 6
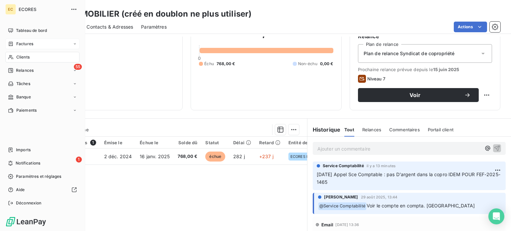
click at [22, 44] on span "Factures" at bounding box center [24, 44] width 17 height 6
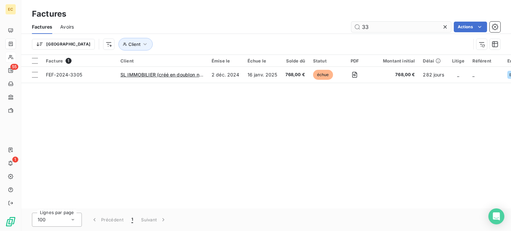
type input "3"
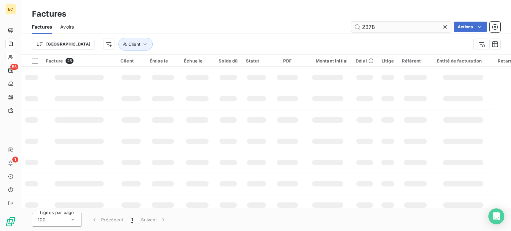
type input "2378"
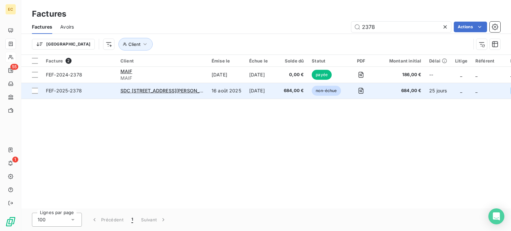
click at [102, 91] on span "FEF-2025-2378" at bounding box center [79, 90] width 66 height 7
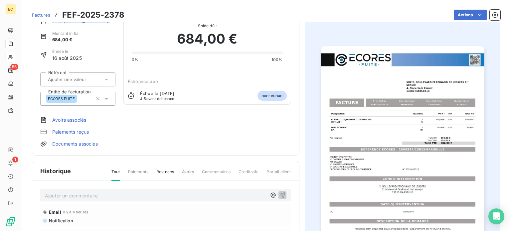
scroll to position [33, 0]
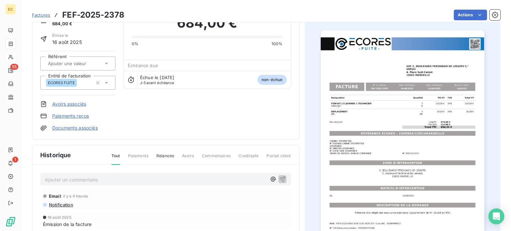
click at [340, 152] on img "button" at bounding box center [402, 145] width 164 height 231
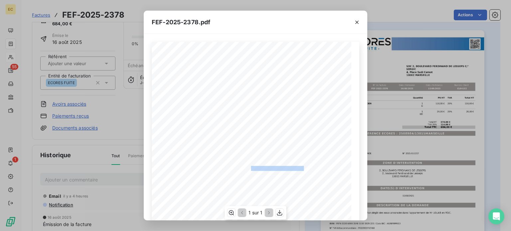
drag, startPoint x: 302, startPoint y: 169, endPoint x: 248, endPoint y: 167, distance: 54.2
click at [248, 167] on span "RÉFÉRENCE ECORES : 2508984/13015MARSEILLE" at bounding box center [255, 167] width 102 height 3
copy span "2508984/13015MARSEILL"
click at [355, 22] on icon "button" at bounding box center [356, 22] width 7 height 7
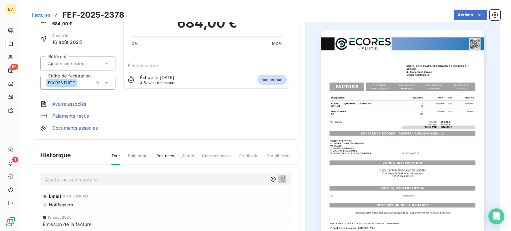
click at [43, 14] on span "Factures" at bounding box center [41, 14] width 18 height 5
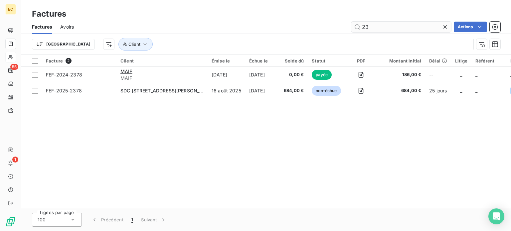
type input "2"
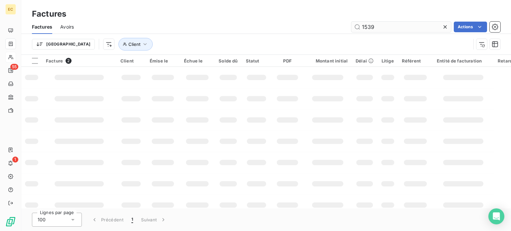
type input "1539"
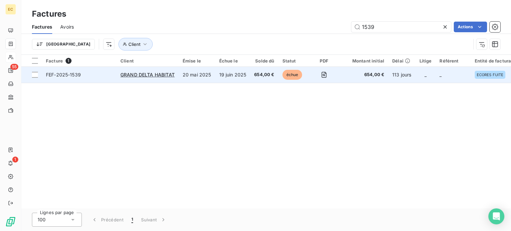
click at [153, 79] on td "GRAND DELTA HABITAT" at bounding box center [147, 75] width 62 height 16
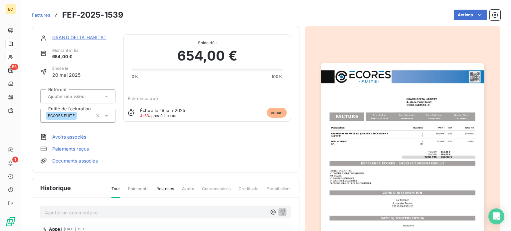
click at [370, 165] on img "button" at bounding box center [402, 178] width 164 height 231
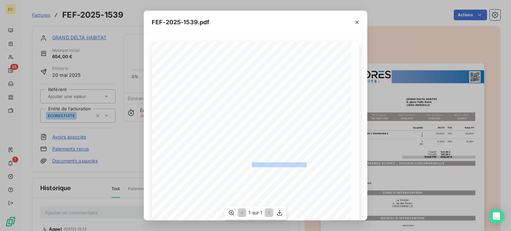
drag, startPoint x: 303, startPoint y: 165, endPoint x: 248, endPoint y: 165, distance: 54.5
click at [248, 165] on span "RÉFÉRENCE ECORES : 2411956/13010MARSEILLE" at bounding box center [255, 163] width 102 height 3
copy span "2411956/13010MARSEILLE"
click at [358, 22] on icon "button" at bounding box center [356, 22] width 7 height 7
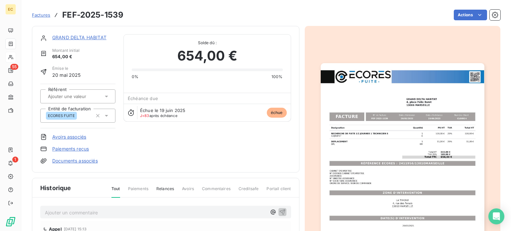
click at [44, 15] on span "Factures" at bounding box center [41, 14] width 18 height 5
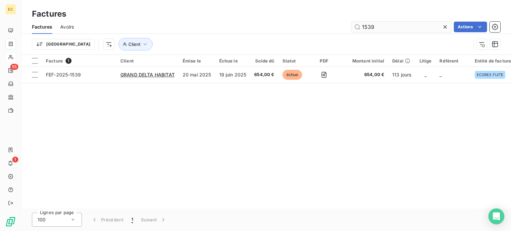
drag, startPoint x: 377, startPoint y: 29, endPoint x: 362, endPoint y: 28, distance: 15.0
click at [362, 28] on input "1539" at bounding box center [401, 27] width 100 height 11
type input "2238"
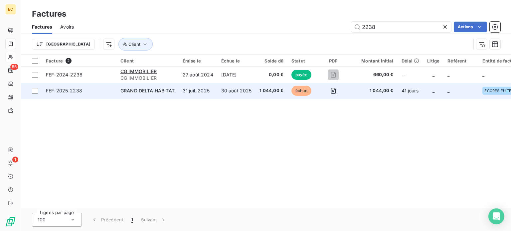
click at [101, 89] on span "FEF-2025-2238" at bounding box center [79, 90] width 66 height 7
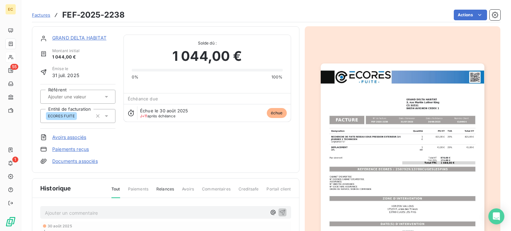
scroll to position [33, 0]
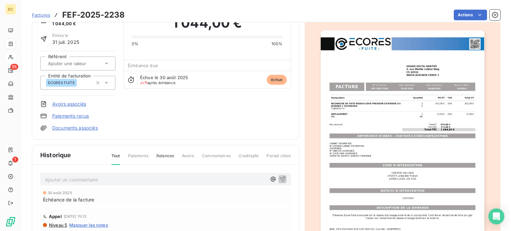
click at [406, 167] on img "button" at bounding box center [402, 145] width 164 height 231
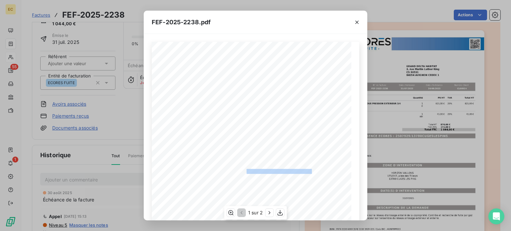
drag, startPoint x: 308, startPoint y: 169, endPoint x: 243, endPoint y: 169, distance: 64.2
click at [243, 169] on span "RÉFÉRENCE ECORES : 2507929/13780CUGESLESPINS" at bounding box center [255, 170] width 111 height 3
click at [355, 23] on icon "button" at bounding box center [356, 22] width 7 height 7
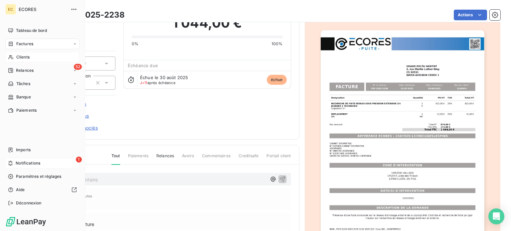
click at [16, 162] on span "Notifications" at bounding box center [28, 163] width 25 height 6
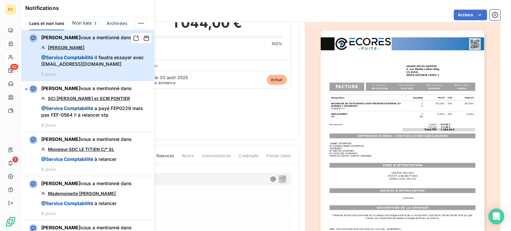
click at [75, 58] on span "@ Service Comptabilité" at bounding box center [67, 58] width 52 height 6
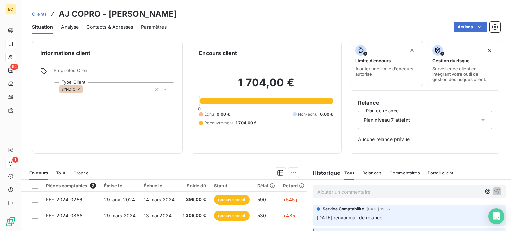
scroll to position [33, 0]
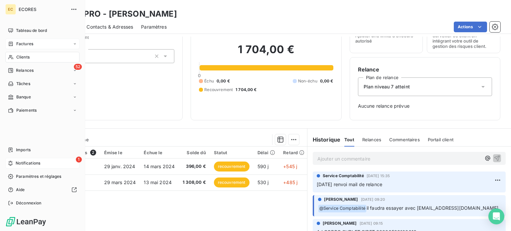
click at [15, 163] on div "1 Notifications" at bounding box center [42, 163] width 74 height 11
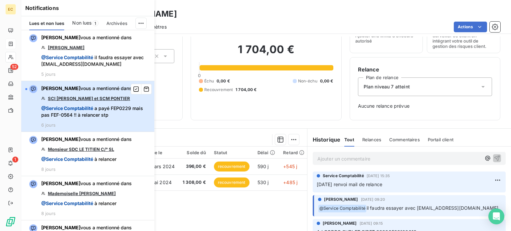
click at [90, 111] on span "@ Service Comptabilité a payé FEP0229 mais pas FEF-0564 !! à relancer stp" at bounding box center [95, 111] width 109 height 13
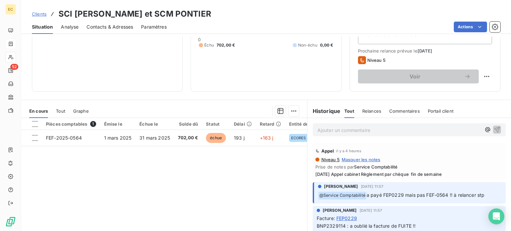
scroll to position [100, 0]
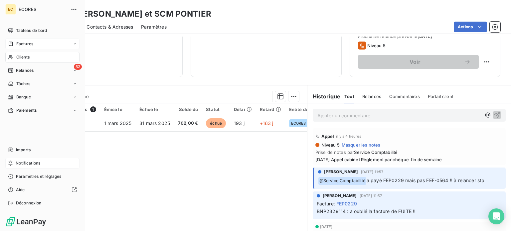
click at [28, 164] on span "Notifications" at bounding box center [28, 163] width 25 height 6
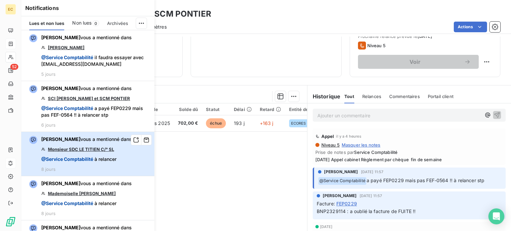
click at [98, 160] on span "@ Service Comptabilité à relancer" at bounding box center [78, 159] width 75 height 7
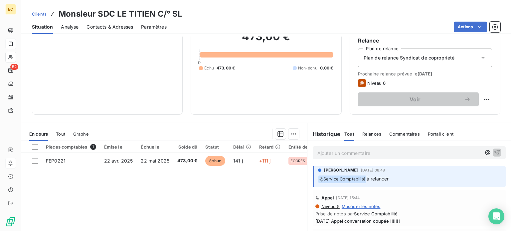
scroll to position [66, 0]
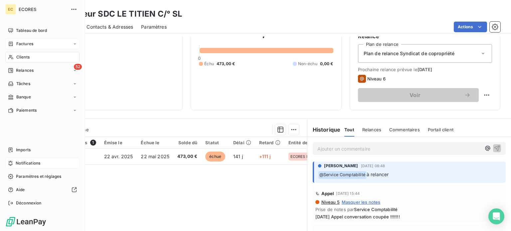
click at [22, 166] on span "Notifications" at bounding box center [28, 163] width 25 height 6
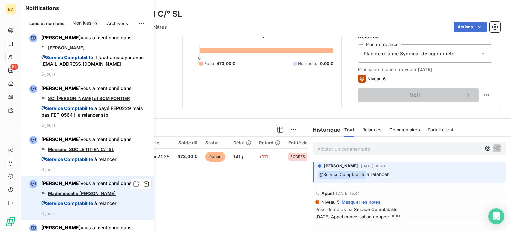
scroll to position [33, 0]
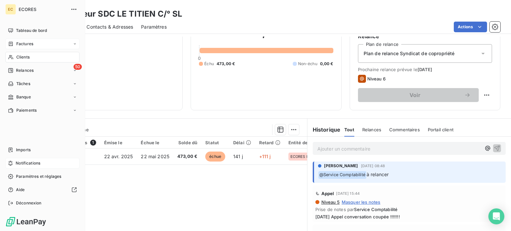
click at [19, 42] on span "Factures" at bounding box center [24, 44] width 17 height 6
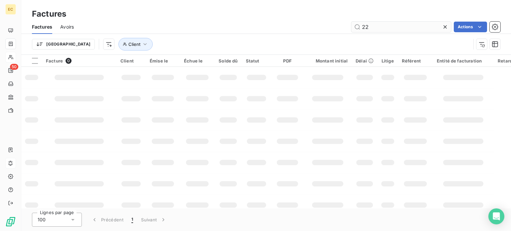
type input "2"
type input "1009"
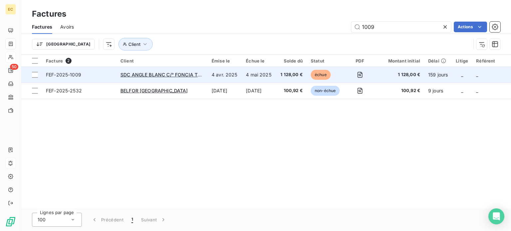
click at [93, 76] on span "FEF-2025-1009" at bounding box center [79, 74] width 66 height 7
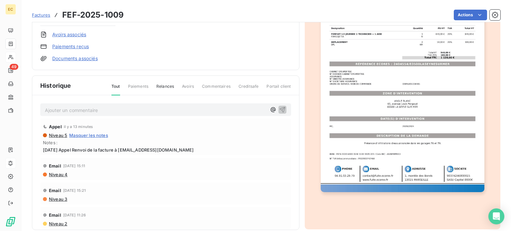
scroll to position [112, 0]
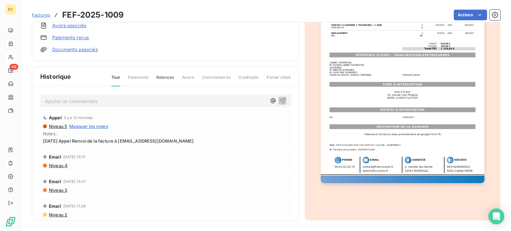
click at [55, 166] on span "Niveau 4" at bounding box center [57, 165] width 19 height 5
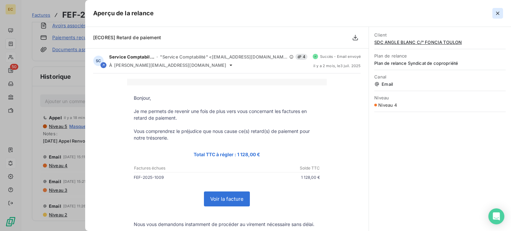
click at [495, 13] on icon "button" at bounding box center [497, 13] width 7 height 7
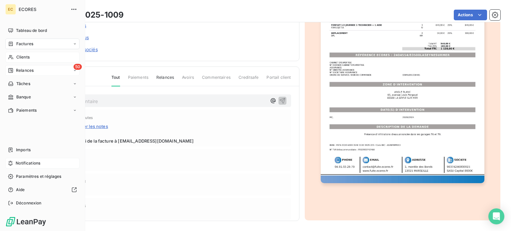
click at [19, 71] on span "Relances" at bounding box center [25, 70] width 18 height 6
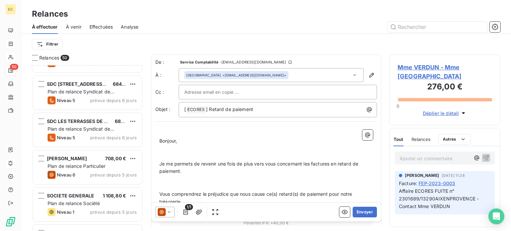
scroll to position [1562, 0]
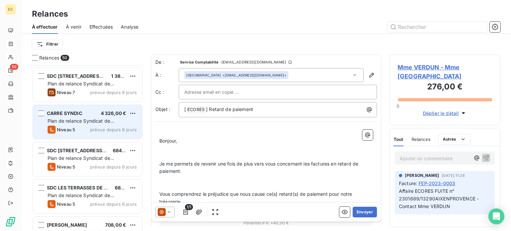
click at [87, 118] on span "Plan de relance Syndicat de copropriété" at bounding box center [81, 124] width 66 height 12
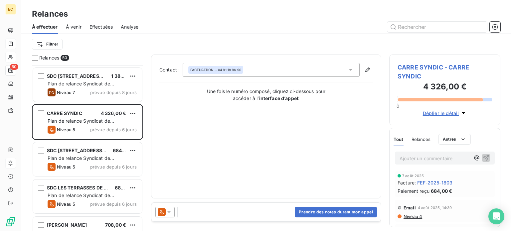
click at [412, 68] on span "CARRE SYNDIC - CARRE SYNDIC" at bounding box center [444, 72] width 94 height 18
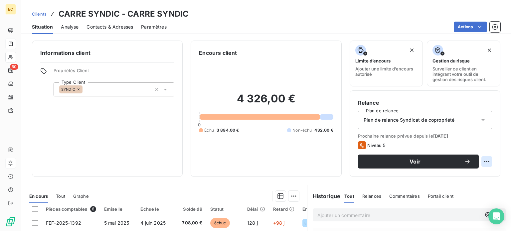
click at [479, 161] on html "EC 50 Clients CARRE SYNDIC - CARRE SYNDIC Situation Analyse Contacts & Adresses…" at bounding box center [255, 115] width 511 height 231
click at [467, 175] on div "Replanifier cette action" at bounding box center [454, 176] width 60 height 11
select select "8"
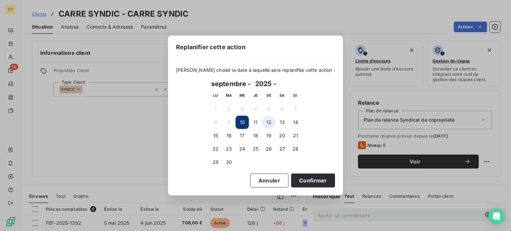
click at [267, 121] on button "12" at bounding box center [268, 122] width 13 height 13
click at [298, 179] on button "Confirmer" at bounding box center [313, 181] width 44 height 14
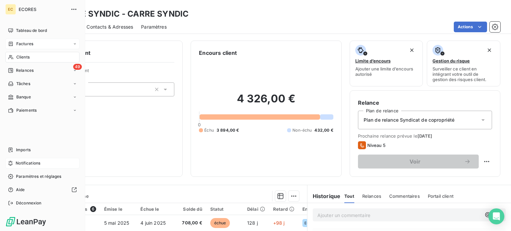
click at [25, 72] on span "Relances" at bounding box center [25, 70] width 18 height 6
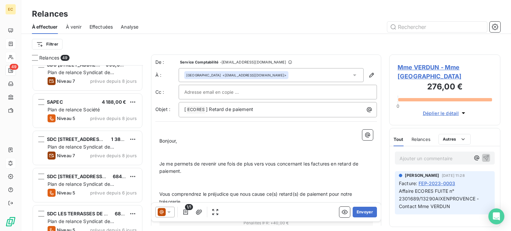
scroll to position [1529, 0]
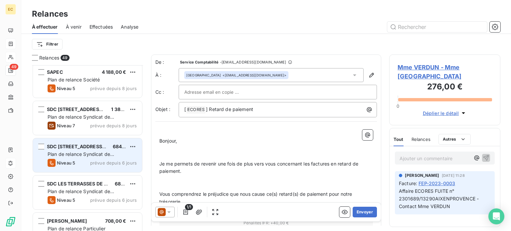
click at [88, 155] on span "Plan de relance Syndicat de copropriété" at bounding box center [81, 157] width 66 height 12
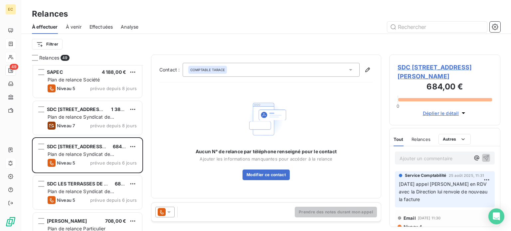
click at [420, 69] on span "SDC 21, RUE JEAN MERMOZ C/° CITYA PARADIS" at bounding box center [444, 72] width 94 height 18
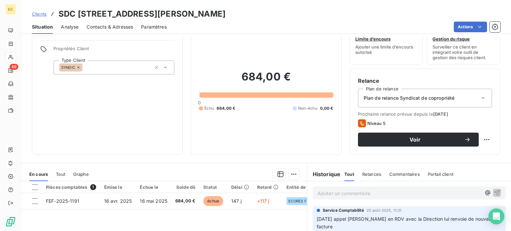
scroll to position [33, 0]
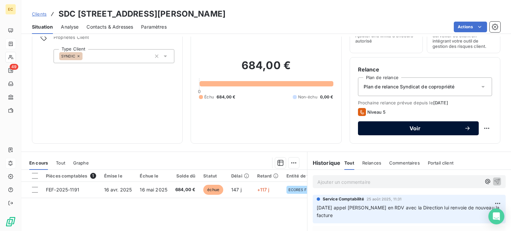
click at [381, 132] on button "Voir" at bounding box center [418, 128] width 121 height 14
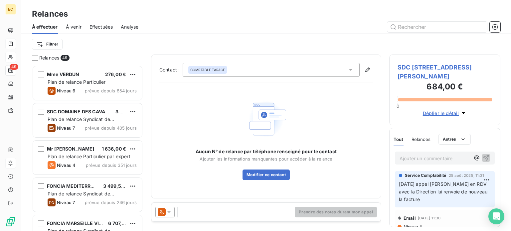
scroll to position [161, 106]
click at [417, 77] on span "SDC 21, RUE JEAN MERMOZ C/° CITYA PARADIS" at bounding box center [444, 72] width 94 height 18
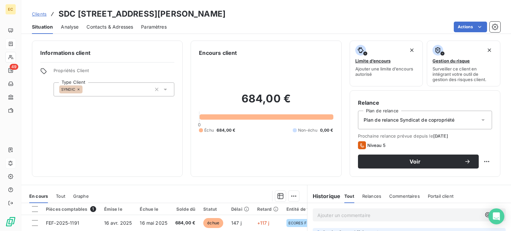
click at [120, 29] on span "Contacts & Adresses" at bounding box center [109, 27] width 47 height 7
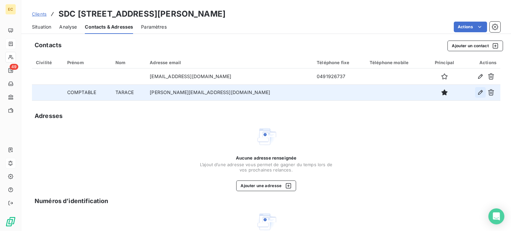
click at [477, 94] on icon "button" at bounding box center [480, 92] width 7 height 7
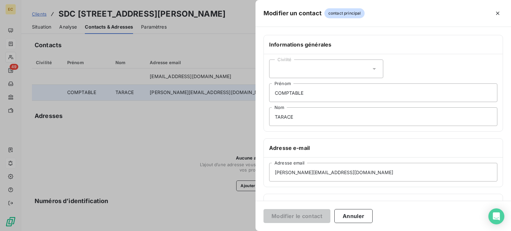
scroll to position [66, 0]
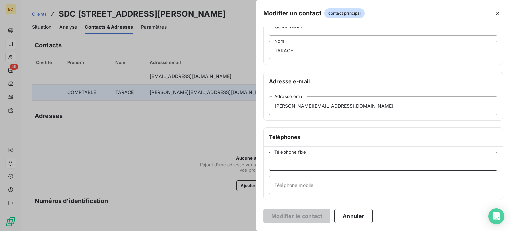
click at [312, 162] on input "Téléphone fixe" at bounding box center [383, 161] width 228 height 19
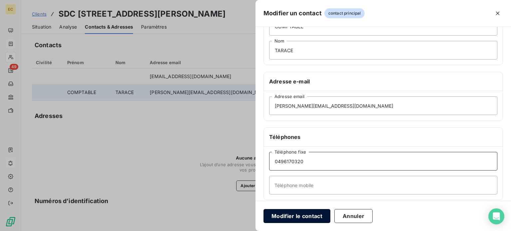
type input "0496170320"
click at [307, 214] on button "Modifier le contact" at bounding box center [296, 216] width 67 height 14
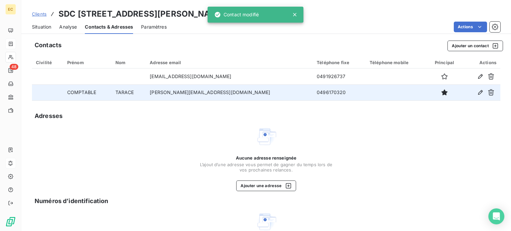
click at [39, 28] on span "Situation" at bounding box center [41, 27] width 19 height 7
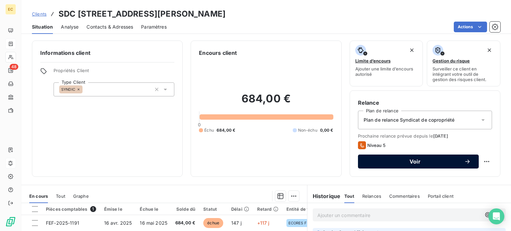
click at [408, 163] on span "Voir" at bounding box center [415, 161] width 98 height 5
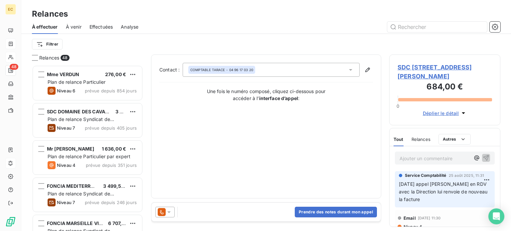
scroll to position [161, 106]
click at [335, 213] on button "Prendre des notes durant mon appel" at bounding box center [336, 212] width 82 height 11
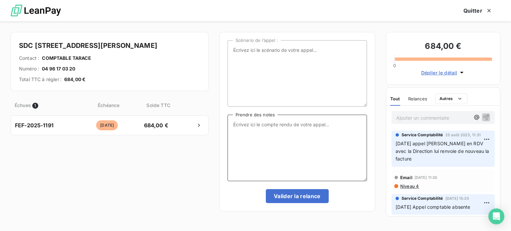
click at [240, 126] on textarea "Prendre des notes" at bounding box center [296, 148] width 139 height 66
click at [265, 128] on textarea "10/09/25 Appel Mme STARACE Renvoi de la facture à l'accueil qui valui remettre." at bounding box center [296, 148] width 139 height 66
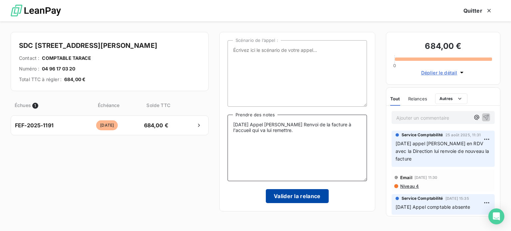
type textarea "10/09/25 Appel Mme STARACE Renvoi de la facture à l'accueil qui va lui remettre."
click at [292, 195] on button "Valider la relance" at bounding box center [297, 196] width 63 height 14
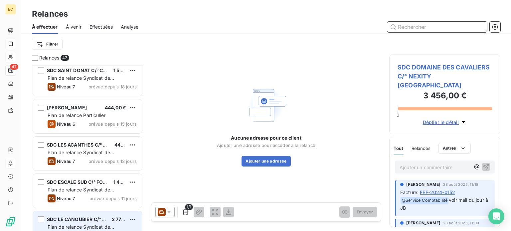
scroll to position [898, 0]
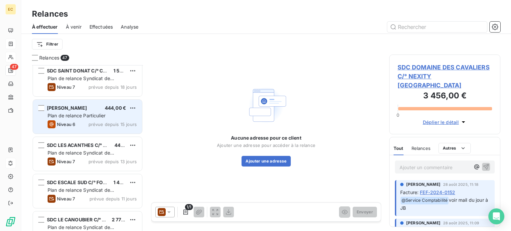
click at [91, 115] on span "Plan de relance Particulier" at bounding box center [77, 116] width 58 height 6
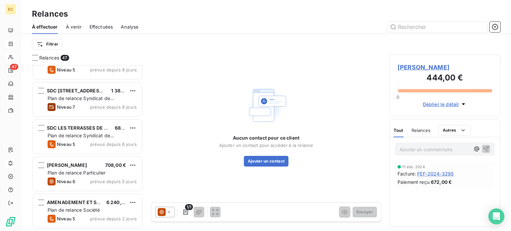
scroll to position [1562, 0]
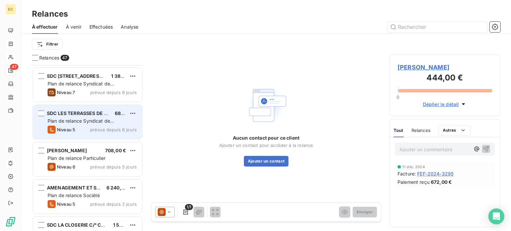
click at [86, 125] on div "SDC LES TERRASSES DE MONTREDON C/° FONCIA 684,00 € Plan de relance Syndicat de …" at bounding box center [87, 122] width 109 height 34
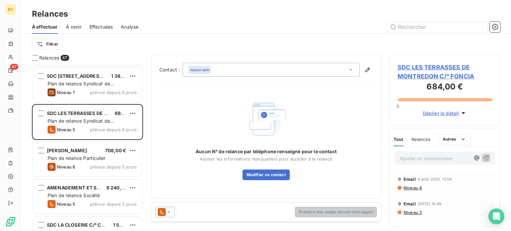
click at [410, 75] on span "SDC LES TERRASSES DE MONTREDON C/° FONCIA" at bounding box center [444, 72] width 94 height 18
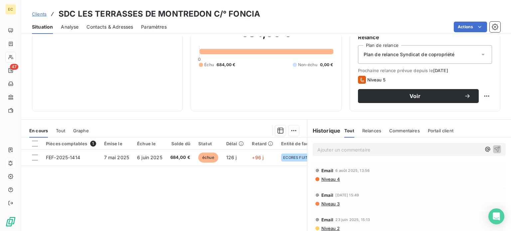
scroll to position [66, 0]
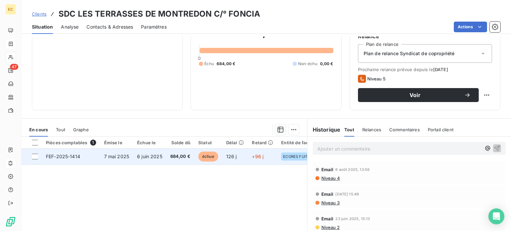
click at [121, 156] on span "7 mai 2025" at bounding box center [116, 157] width 25 height 6
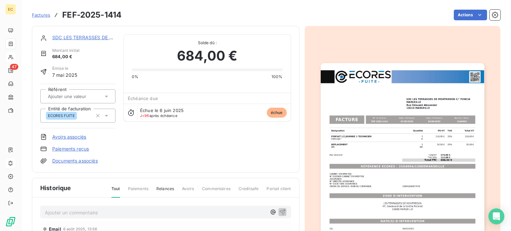
click at [398, 174] on img "button" at bounding box center [402, 178] width 164 height 231
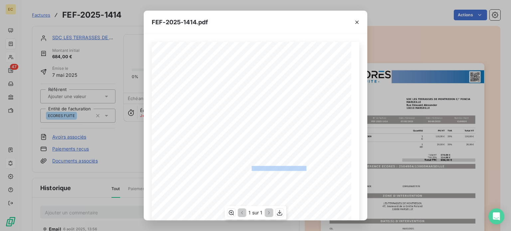
drag, startPoint x: 304, startPoint y: 167, endPoint x: 248, endPoint y: 169, distance: 55.5
click at [248, 169] on span "RÉFÉRENCE ECORES : 2504984/13008MARSEILLE" at bounding box center [255, 167] width 102 height 3
copy span "2504984/13008MARSEILLE"
drag, startPoint x: 356, startPoint y: 23, endPoint x: 284, endPoint y: 2, distance: 75.4
click at [357, 23] on icon "button" at bounding box center [356, 22] width 7 height 7
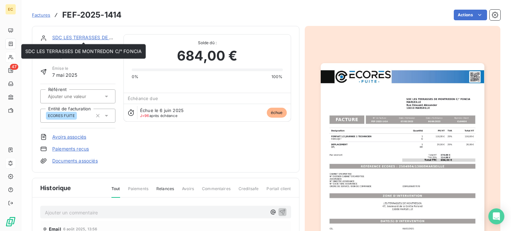
click at [96, 38] on link "SDC LES TERRASSES DE MONTREDON C/° FONCIA" at bounding box center [110, 38] width 116 height 6
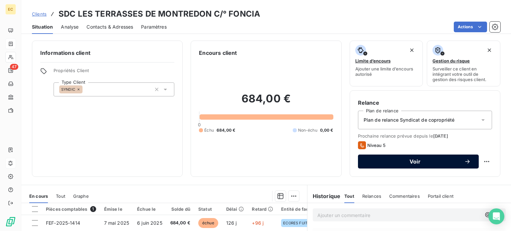
click at [399, 163] on span "Voir" at bounding box center [415, 161] width 98 height 5
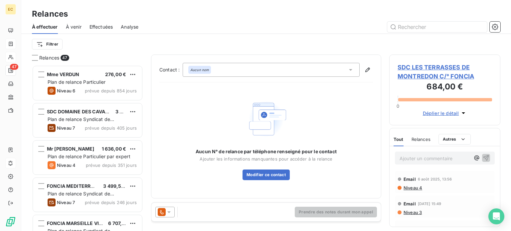
scroll to position [161, 106]
click at [350, 69] on icon at bounding box center [350, 69] width 7 height 7
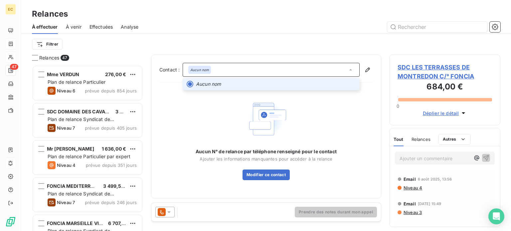
click at [350, 69] on icon at bounding box center [350, 69] width 3 height 1
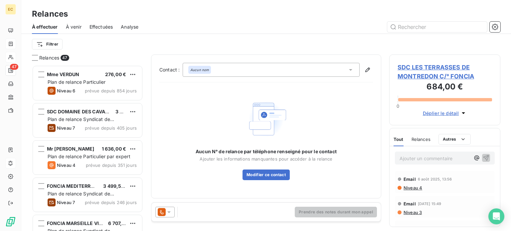
click at [408, 75] on span "SDC LES TERRASSES DE MONTREDON C/° FONCIA" at bounding box center [444, 72] width 94 height 18
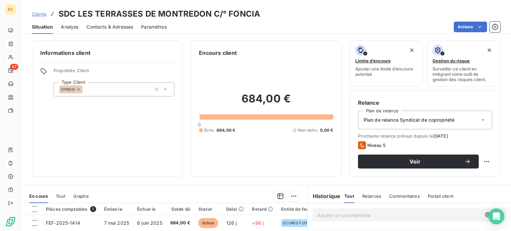
click at [101, 28] on span "Contacts & Adresses" at bounding box center [109, 27] width 47 height 7
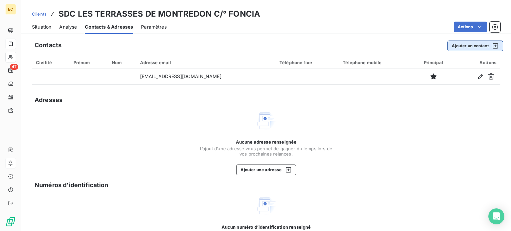
click at [452, 46] on button "Ajouter un contact" at bounding box center [475, 46] width 56 height 11
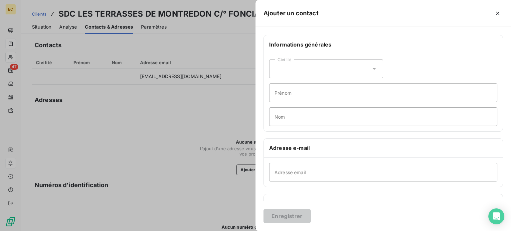
scroll to position [100, 0]
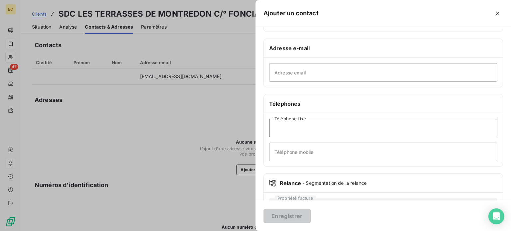
paste input "04.91.15.15.15"
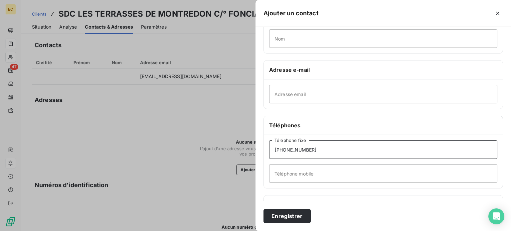
scroll to position [33, 0]
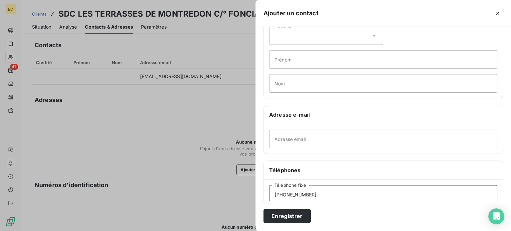
type input "04.91.15.15.15"
click at [294, 78] on input "Nom" at bounding box center [383, 83] width 228 height 19
type input "ACCUEIL"
click at [284, 217] on button "Enregistrer" at bounding box center [286, 216] width 47 height 14
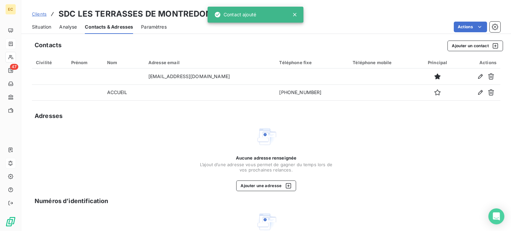
click at [42, 28] on span "Situation" at bounding box center [41, 27] width 19 height 7
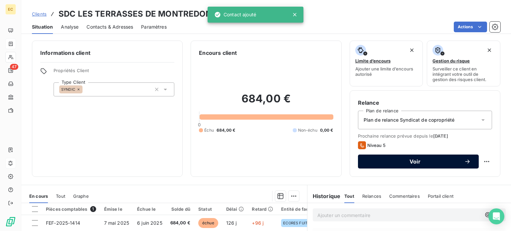
click at [392, 163] on span "Voir" at bounding box center [415, 161] width 98 height 5
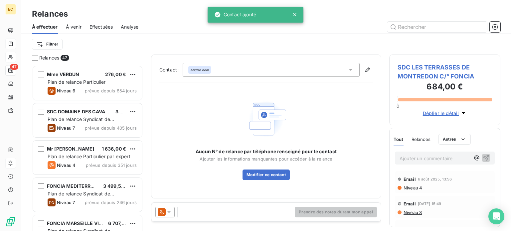
scroll to position [161, 106]
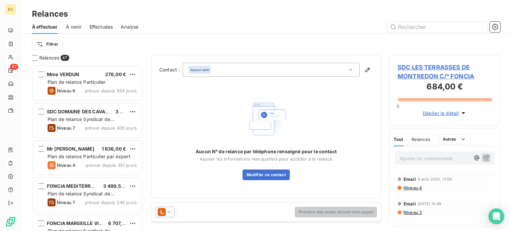
click at [351, 67] on icon at bounding box center [350, 69] width 7 height 7
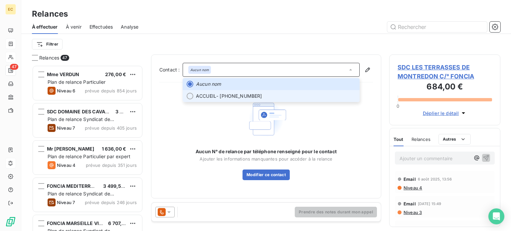
click at [282, 96] on span "ACCUEIL - 04.91.15.15.15" at bounding box center [276, 96] width 160 height 7
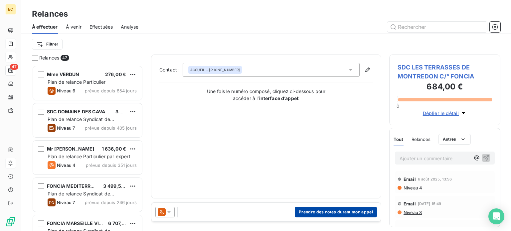
click at [318, 212] on button "Prendre des notes durant mon appel" at bounding box center [336, 212] width 82 height 11
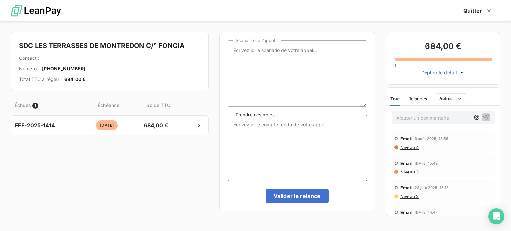
click at [248, 130] on textarea "Prendre des notes" at bounding box center [296, 148] width 139 height 66
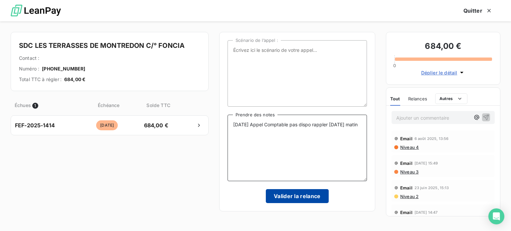
type textarea "10/09/25 Appel Comptable pas dispo rappler demain matin"
click at [294, 198] on button "Valider la relance" at bounding box center [297, 196] width 63 height 14
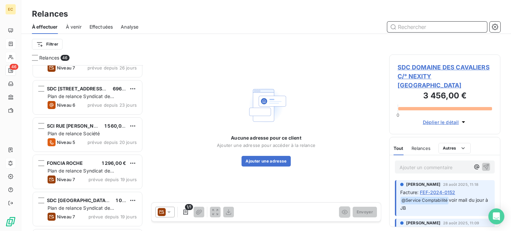
scroll to position [616, 0]
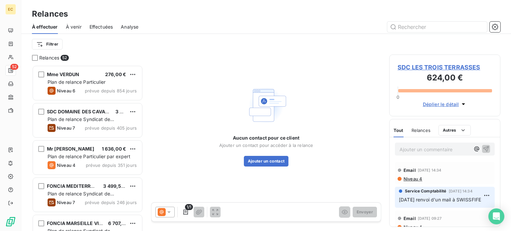
scroll to position [161, 106]
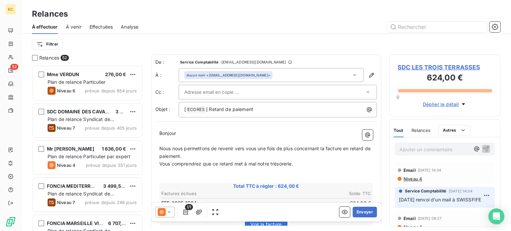
click at [403, 150] on p "Ajouter un commentaire ﻿" at bounding box center [434, 149] width 70 height 8
click at [168, 211] on icon at bounding box center [169, 212] width 7 height 7
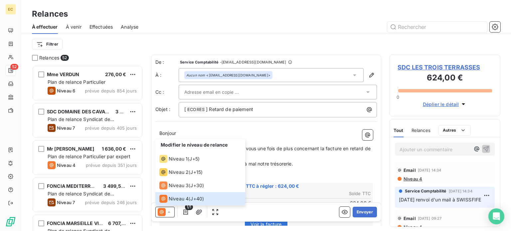
click at [405, 149] on p "Ajouter un commentaire ﻿" at bounding box center [434, 149] width 70 height 8
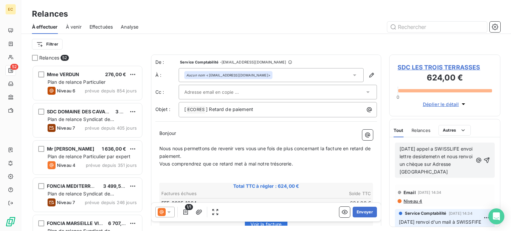
click at [427, 170] on span "10/09/25 appel a SWISSLIFE envoi lettre desistemetn et nous renvoi un chèque su…" at bounding box center [436, 160] width 74 height 29
click at [483, 159] on icon "button" at bounding box center [486, 160] width 7 height 7
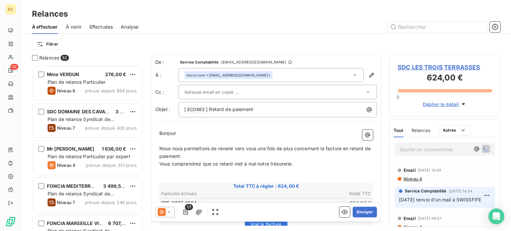
click at [422, 64] on span "SDC LES TROIS TERRASSES" at bounding box center [444, 67] width 94 height 9
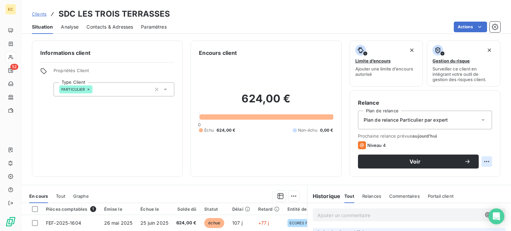
click at [479, 163] on html "EC 52 Clients SDC LES TROIS TERRASSES Situation Analyse Contacts & Adresses Par…" at bounding box center [255, 115] width 511 height 231
click at [460, 182] on div "Replanifier cette action" at bounding box center [454, 176] width 65 height 16
click at [458, 177] on div "Replanifier cette action" at bounding box center [454, 176] width 60 height 11
select select "8"
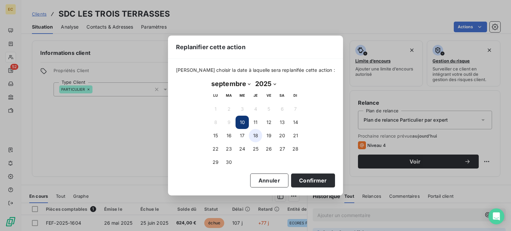
click at [256, 136] on button "18" at bounding box center [255, 135] width 13 height 13
click at [291, 180] on button "Confirmer" at bounding box center [313, 181] width 44 height 14
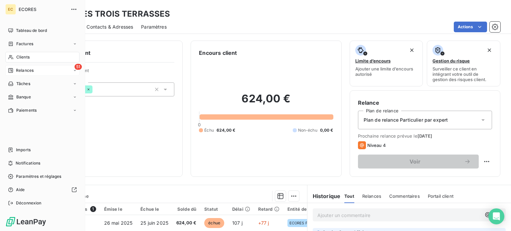
click at [20, 70] on span "Relances" at bounding box center [25, 70] width 18 height 6
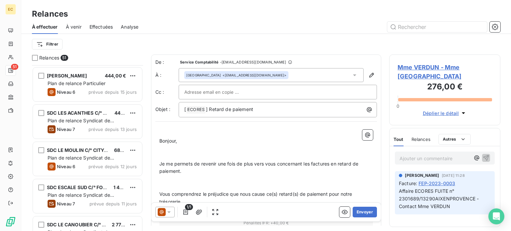
scroll to position [931, 0]
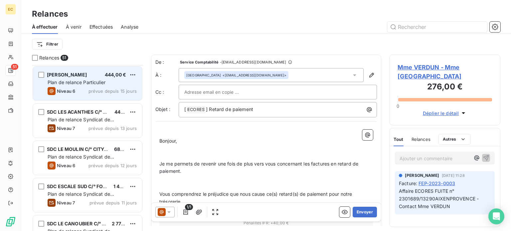
click at [75, 88] on div "Niveau 6 prévue depuis 15 jours" at bounding box center [92, 91] width 89 height 8
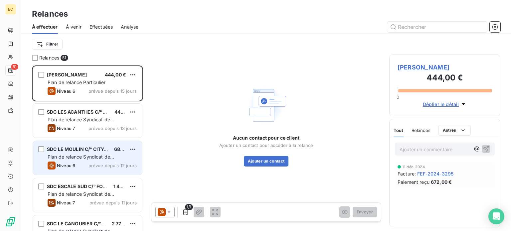
click at [82, 157] on span "Plan de relance Syndicat de copropriété" at bounding box center [81, 160] width 66 height 12
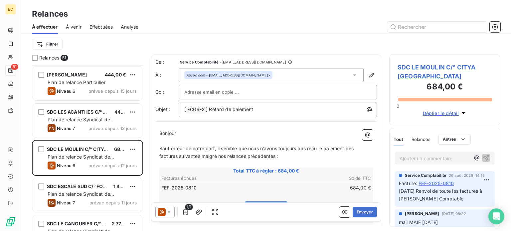
click at [229, 92] on input "text" at bounding box center [219, 92] width 71 height 10
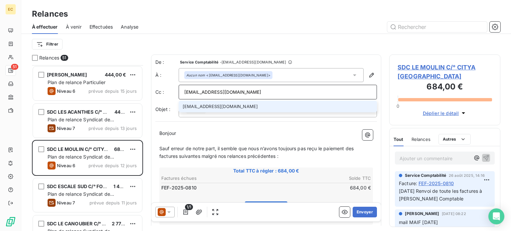
type input "cletellier@citya.com"
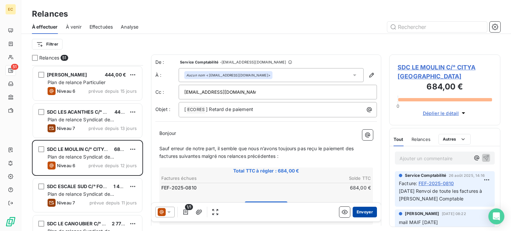
click at [363, 211] on button "Envoyer" at bounding box center [364, 212] width 24 height 11
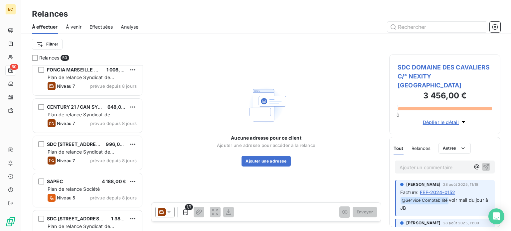
scroll to position [1463, 0]
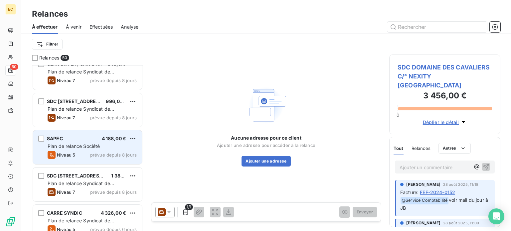
click at [95, 146] on span "Plan de relance Société" at bounding box center [74, 146] width 52 height 6
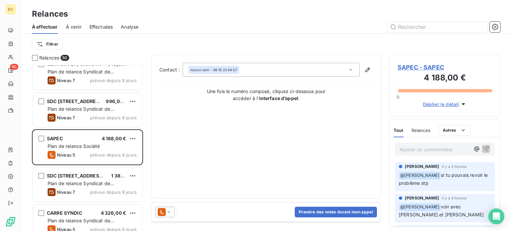
click at [403, 69] on span "SAPEC - SAPEC" at bounding box center [444, 67] width 94 height 9
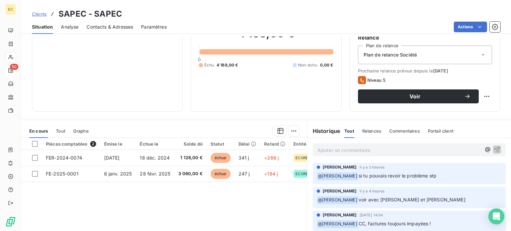
scroll to position [66, 0]
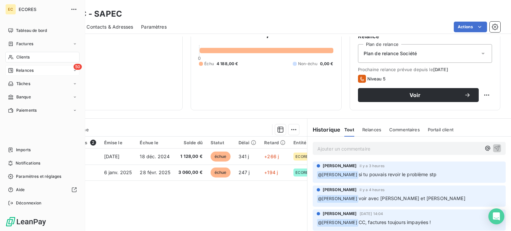
click at [23, 72] on span "Relances" at bounding box center [25, 70] width 18 height 6
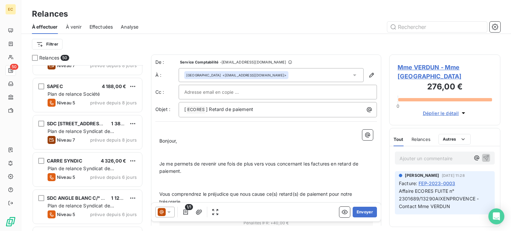
scroll to position [1529, 0]
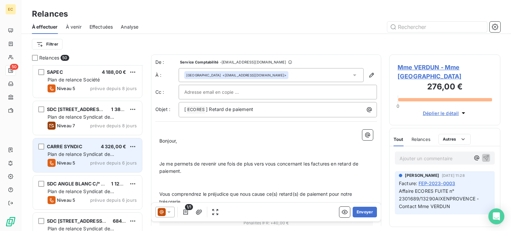
click at [75, 152] on span "Plan de relance Syndicat de copropriété" at bounding box center [81, 157] width 66 height 12
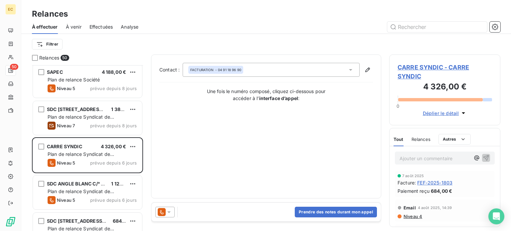
click at [404, 70] on span "CARRE SYNDIC - CARRE SYNDIC" at bounding box center [444, 72] width 94 height 18
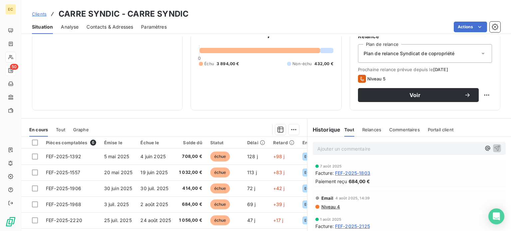
scroll to position [100, 0]
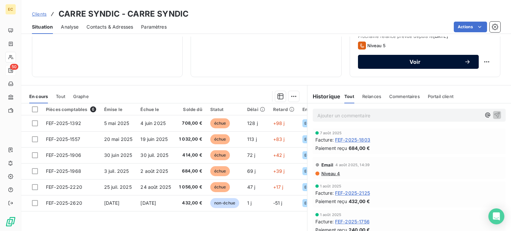
click at [397, 63] on span "Voir" at bounding box center [415, 61] width 98 height 5
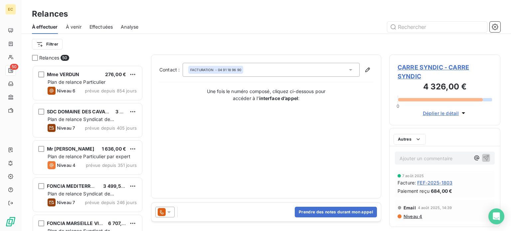
scroll to position [161, 106]
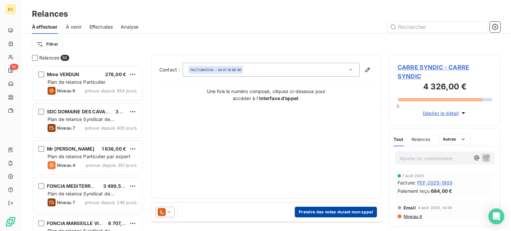
click at [329, 212] on button "Prendre des notes durant mon appel" at bounding box center [336, 212] width 82 height 11
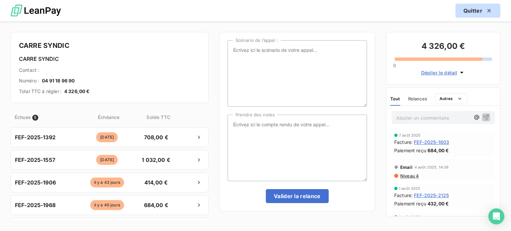
click at [489, 12] on icon "button" at bounding box center [488, 10] width 7 height 7
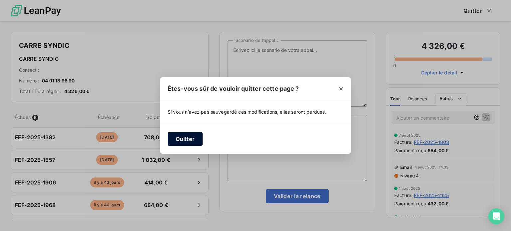
click at [183, 135] on button "Quitter" at bounding box center [185, 139] width 35 height 14
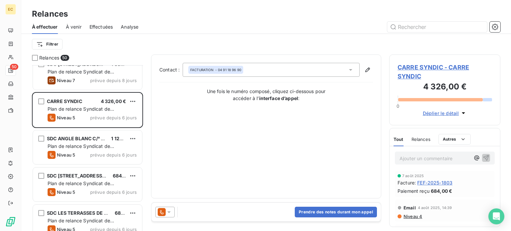
scroll to position [1562, 0]
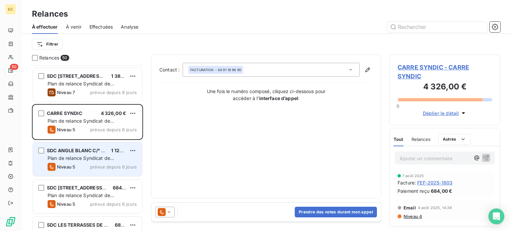
click at [87, 161] on span "Plan de relance Syndicat de copropriété" at bounding box center [81, 161] width 66 height 12
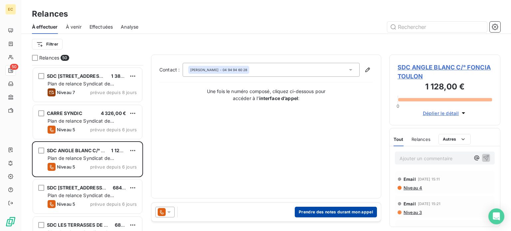
click at [321, 214] on button "Prendre des notes durant mon appel" at bounding box center [336, 212] width 82 height 11
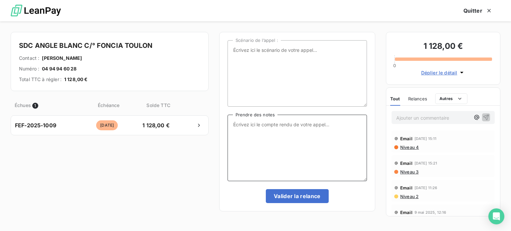
click at [256, 130] on textarea "Prendre des notes" at bounding box center [296, 148] width 139 height 66
click at [405, 148] on span "Niveau 4" at bounding box center [408, 147] width 19 height 5
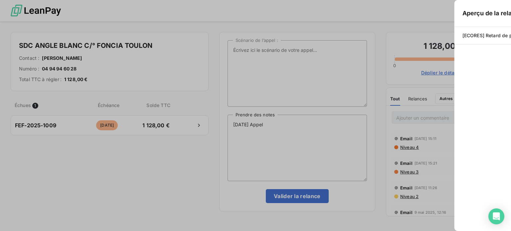
scroll to position [161, 106]
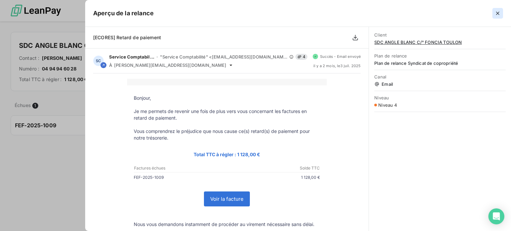
click at [499, 14] on icon "button" at bounding box center [497, 13] width 3 height 3
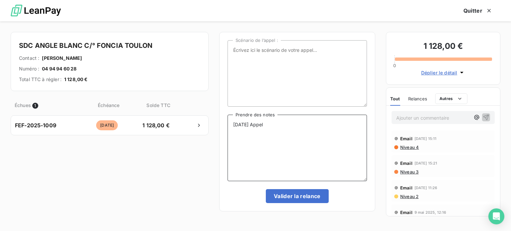
click at [285, 127] on textarea "[DATE] Appel" at bounding box center [296, 148] width 139 height 66
click at [288, 123] on textarea "10/09/25 Appel Renvoi d el afacture à serviceclient.toulon@foncia.com" at bounding box center [296, 148] width 139 height 66
click at [294, 123] on textarea "10/09/25 Appel Renvoi de l afacture à serviceclient.toulon@foncia.com" at bounding box center [296, 148] width 139 height 66
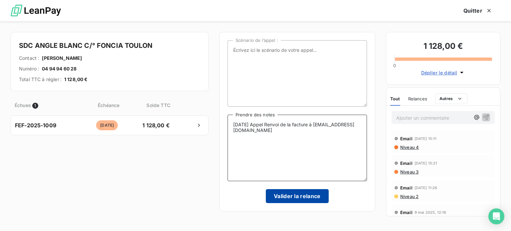
type textarea "[DATE] Appel Renvoi de la facture à [EMAIL_ADDRESS][DOMAIN_NAME]"
click at [293, 195] on button "Valider la relance" at bounding box center [297, 196] width 63 height 14
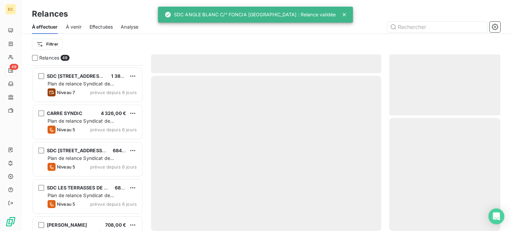
click at [93, 27] on span "Effectuées" at bounding box center [101, 27] width 24 height 7
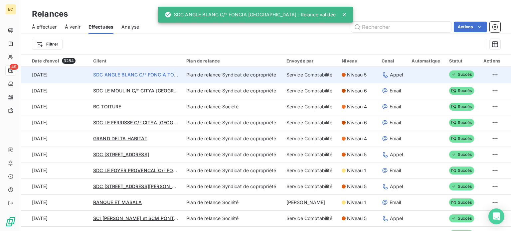
click at [119, 74] on span "SDC ANGLE BLANC C/° FONCIA TOULON" at bounding box center [140, 75] width 94 height 6
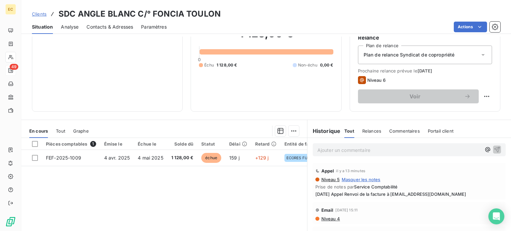
scroll to position [66, 0]
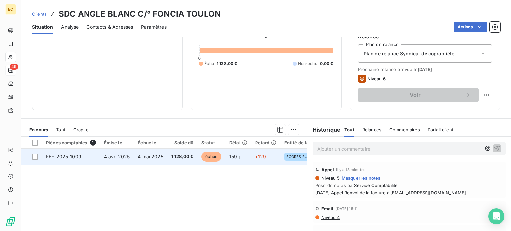
click at [129, 157] on td "4 avr. 2025" at bounding box center [117, 157] width 34 height 16
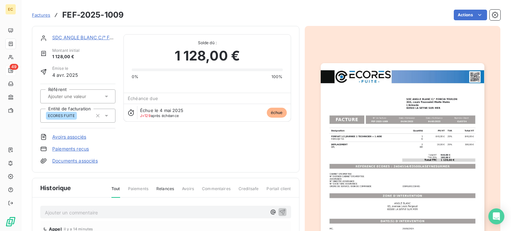
click at [371, 168] on img "button" at bounding box center [402, 178] width 164 height 231
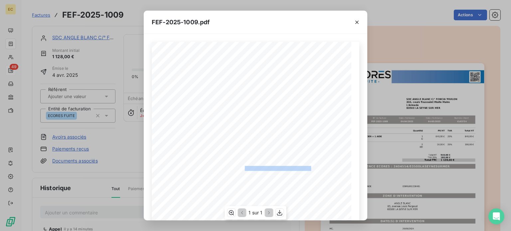
drag, startPoint x: 309, startPoint y: 167, endPoint x: 242, endPoint y: 170, distance: 66.5
click at [242, 169] on span "RÉFÉRENCE ECORES : 2404554/83500LASEYNESURMER" at bounding box center [255, 167] width 115 height 3
copy span "2404554/83500LASEYNESURME"
click at [356, 22] on icon "button" at bounding box center [356, 22] width 3 height 3
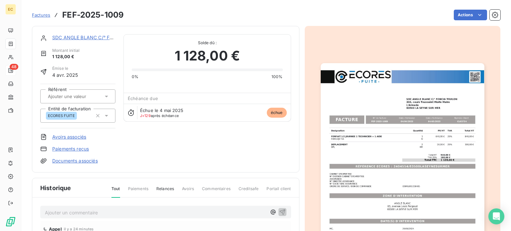
click at [77, 39] on link "SDC ANGLE BLANC C/° FONCIA TOULON" at bounding box center [99, 38] width 94 height 6
